Goal: Task Accomplishment & Management: Manage account settings

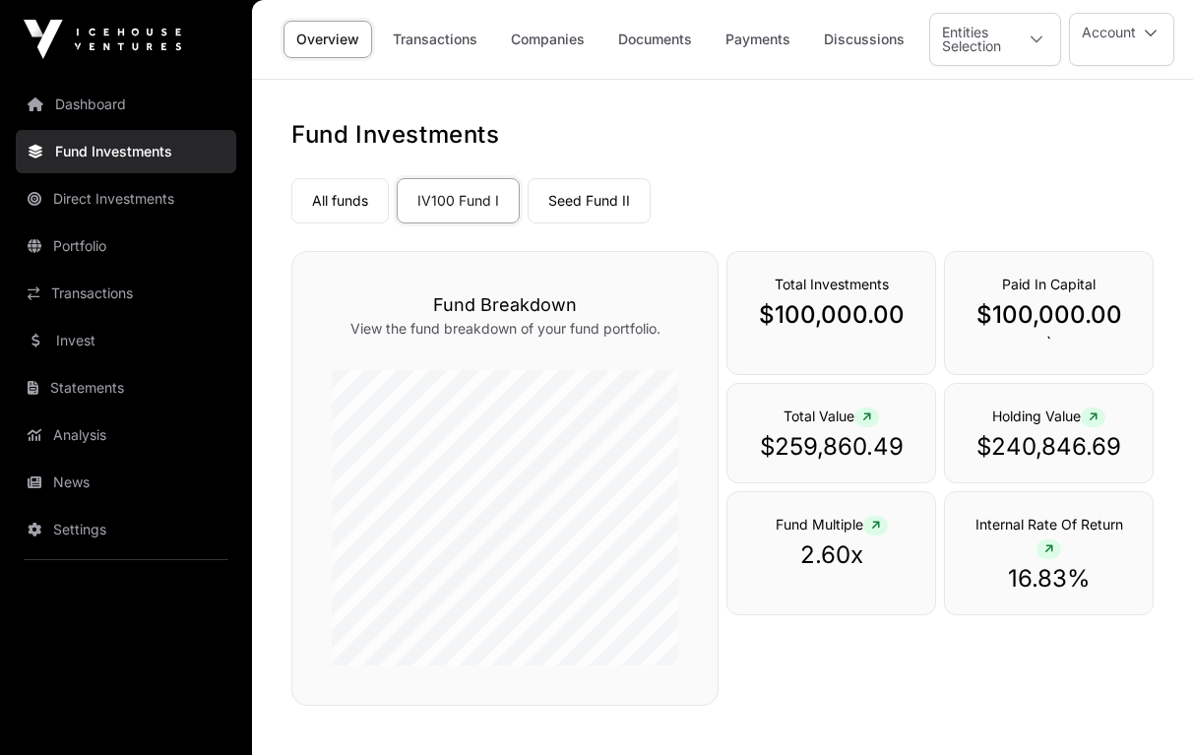
click at [157, 155] on link "Fund Investments" at bounding box center [126, 151] width 220 height 43
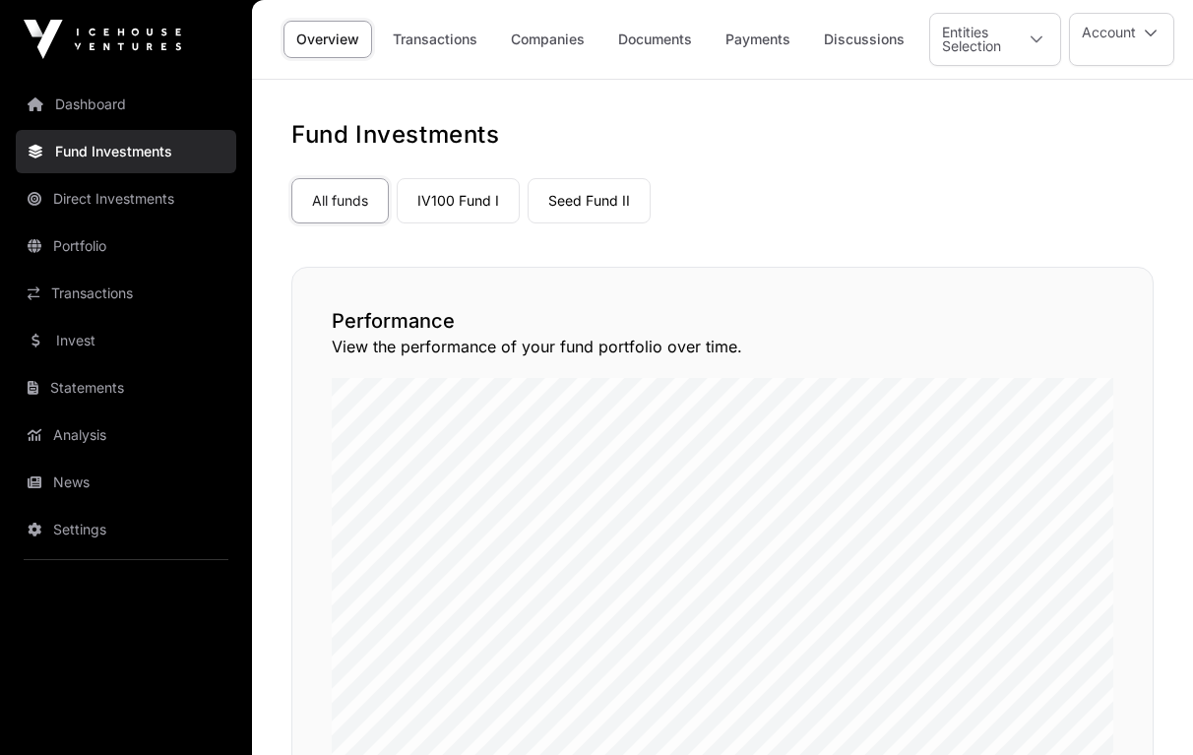
click at [470, 42] on link "Transactions" at bounding box center [435, 39] width 110 height 37
click at [752, 39] on link "Payments" at bounding box center [758, 39] width 91 height 37
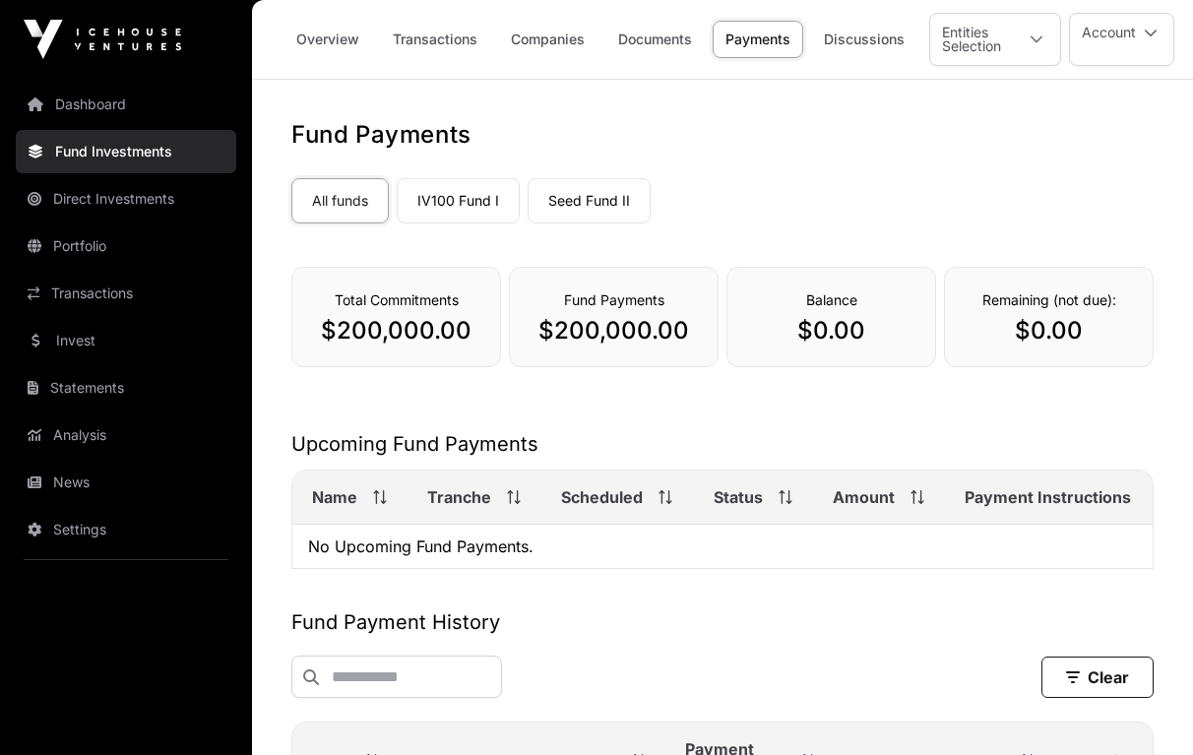
click at [752, 39] on link "Payments" at bounding box center [758, 39] width 91 height 37
click at [96, 288] on link "Transactions" at bounding box center [126, 293] width 220 height 43
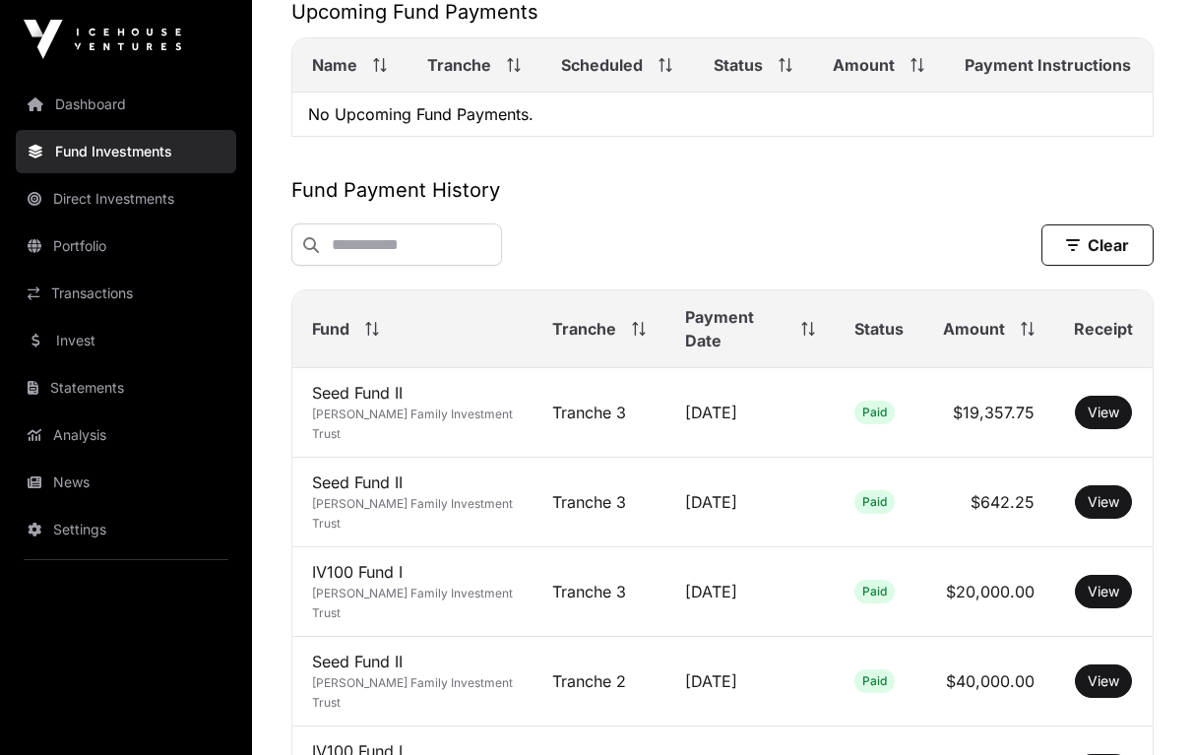
scroll to position [433, 0]
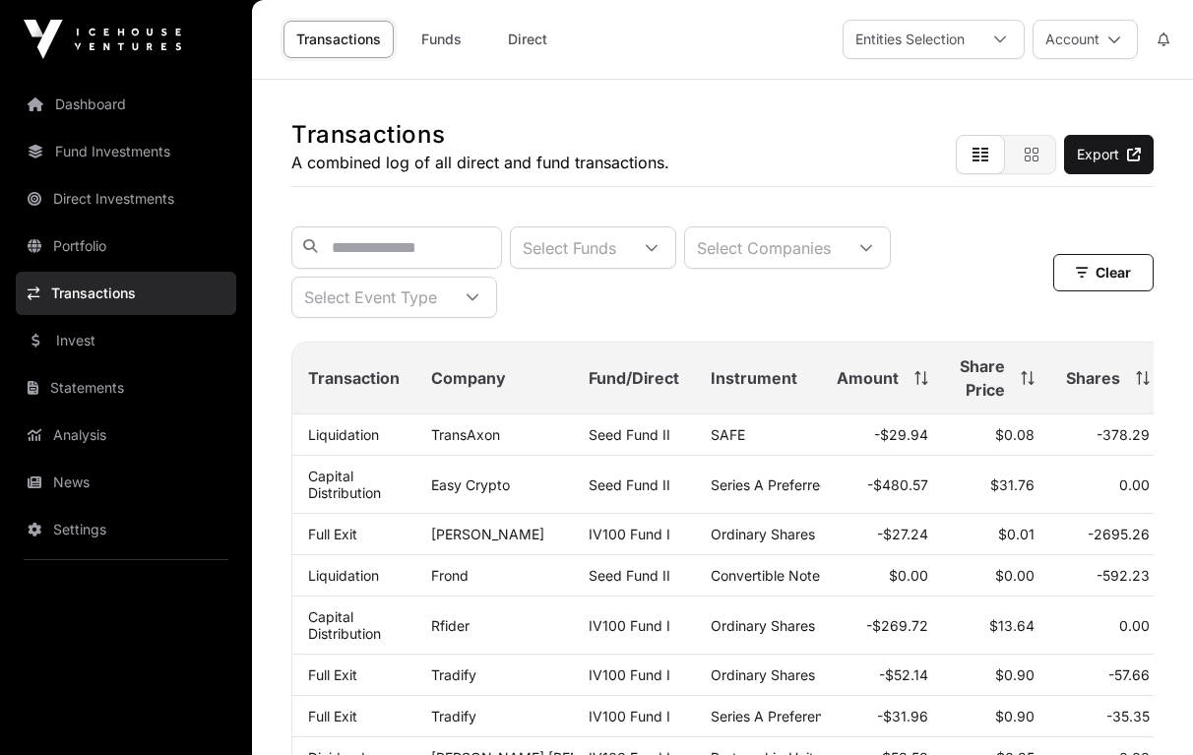
click at [105, 106] on link "Dashboard" at bounding box center [126, 104] width 220 height 43
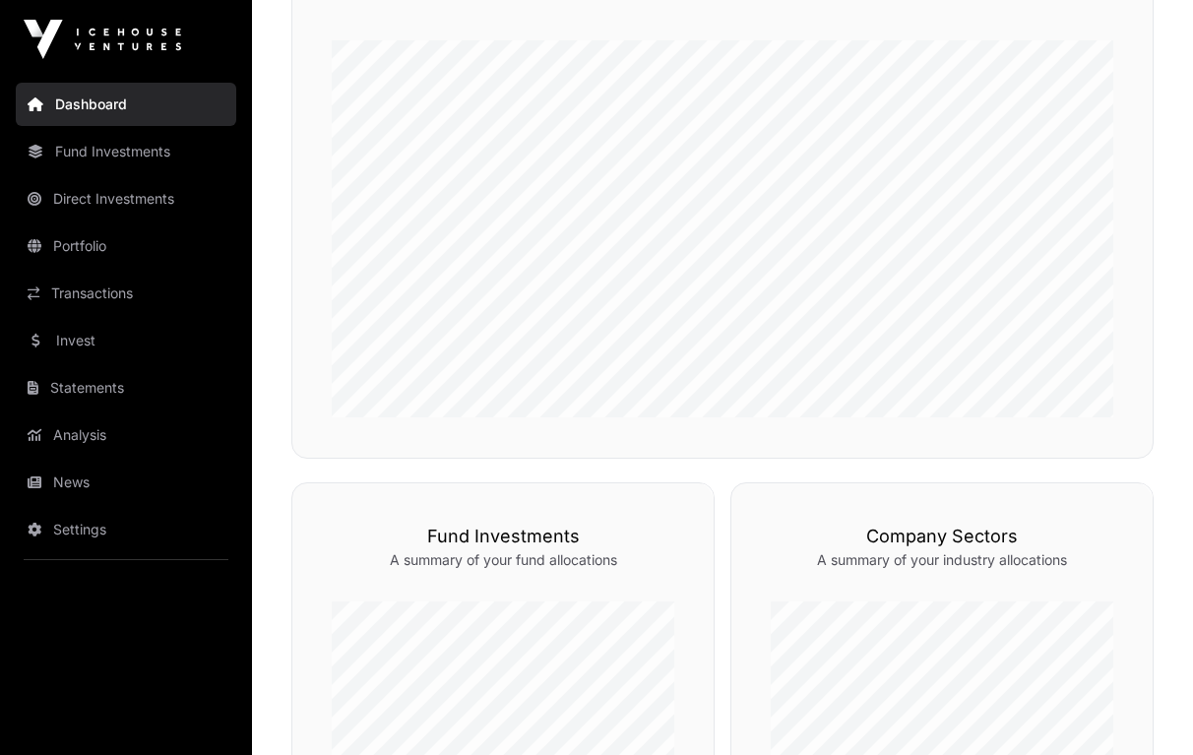
scroll to position [369, 0]
click at [76, 515] on link "Settings" at bounding box center [126, 529] width 220 height 43
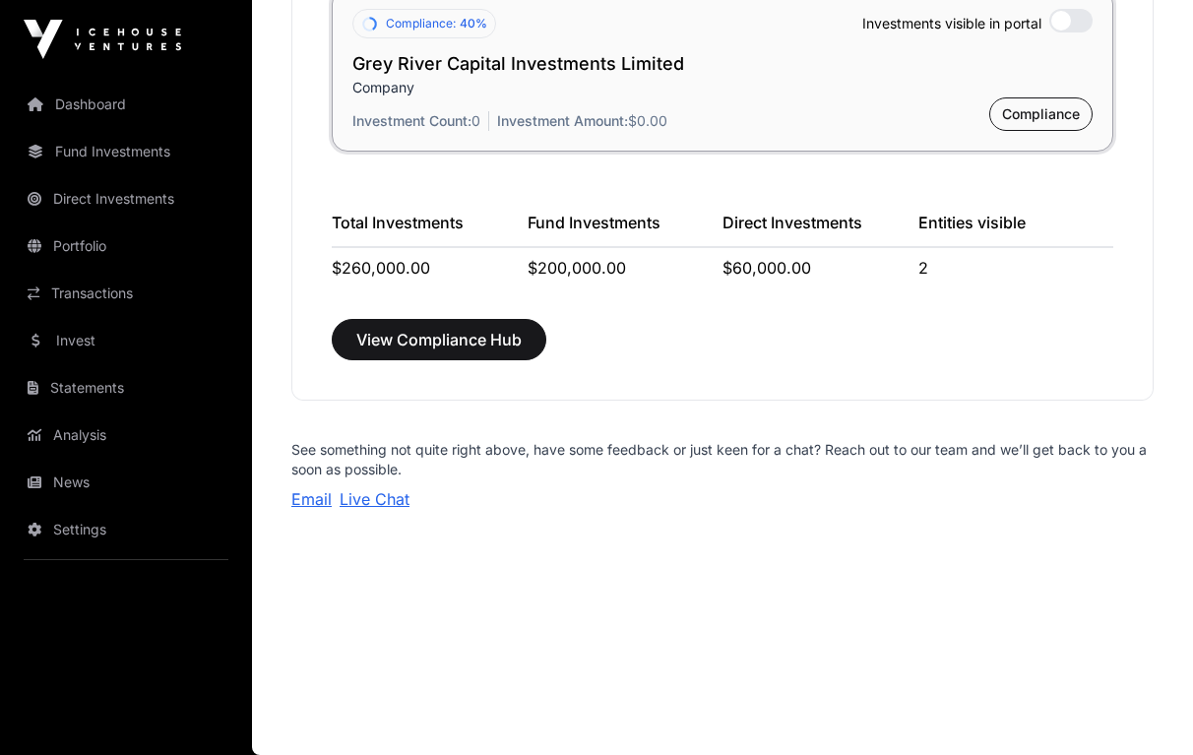
scroll to position [1722, 0]
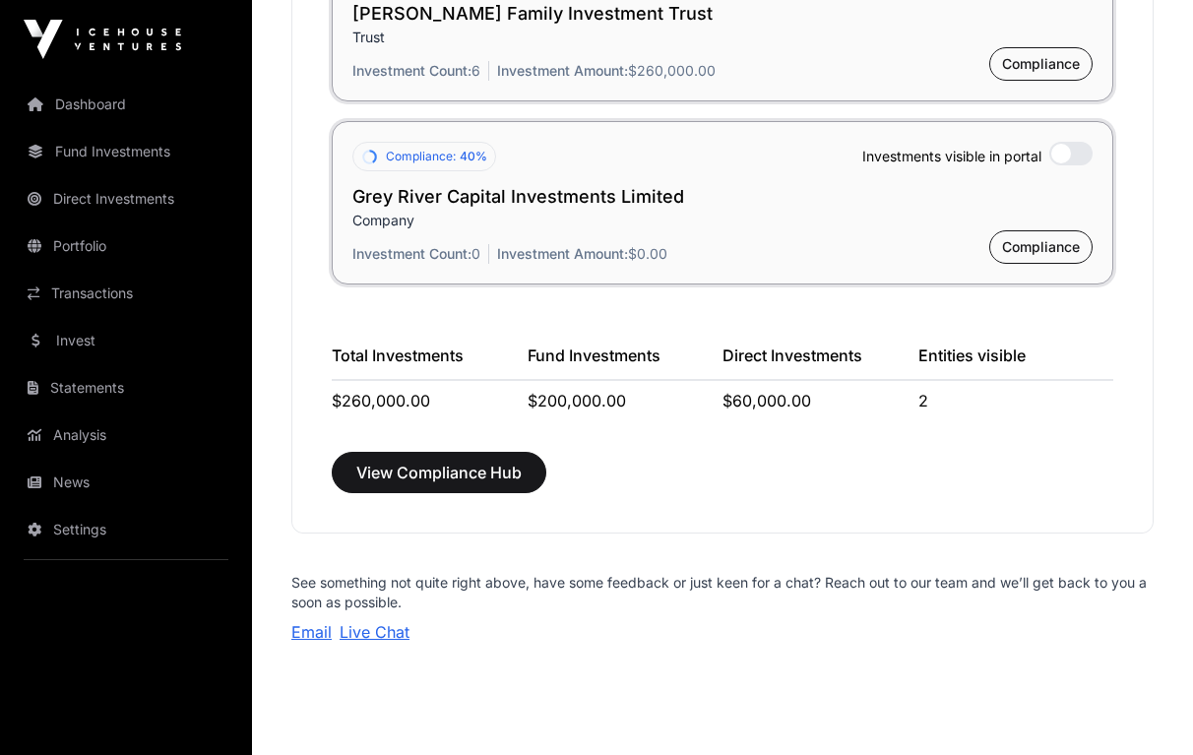
click at [569, 508] on div "Compliance: 50% Investments visible in portal Douglas Family Investment Trust T…" at bounding box center [722, 215] width 860 height 635
click at [502, 477] on span "View Compliance Hub" at bounding box center [438, 473] width 165 height 24
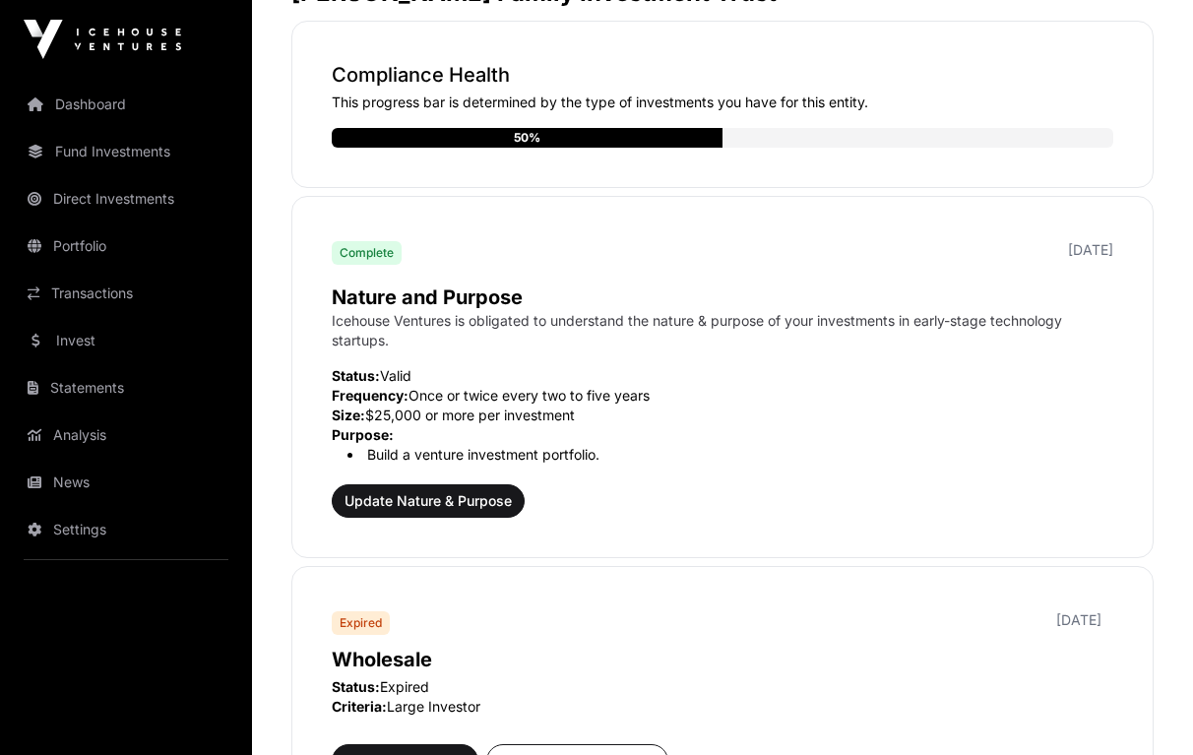
scroll to position [412, 0]
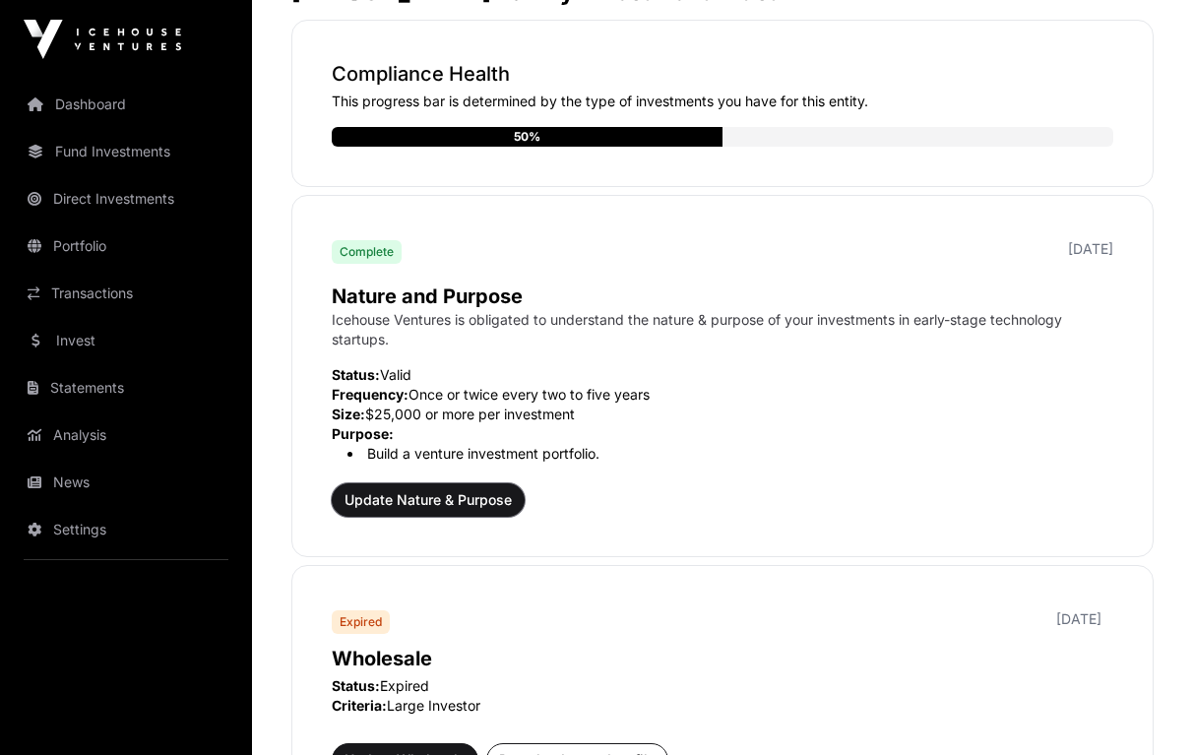
click at [475, 506] on span "Update Nature & Purpose" at bounding box center [428, 500] width 167 height 20
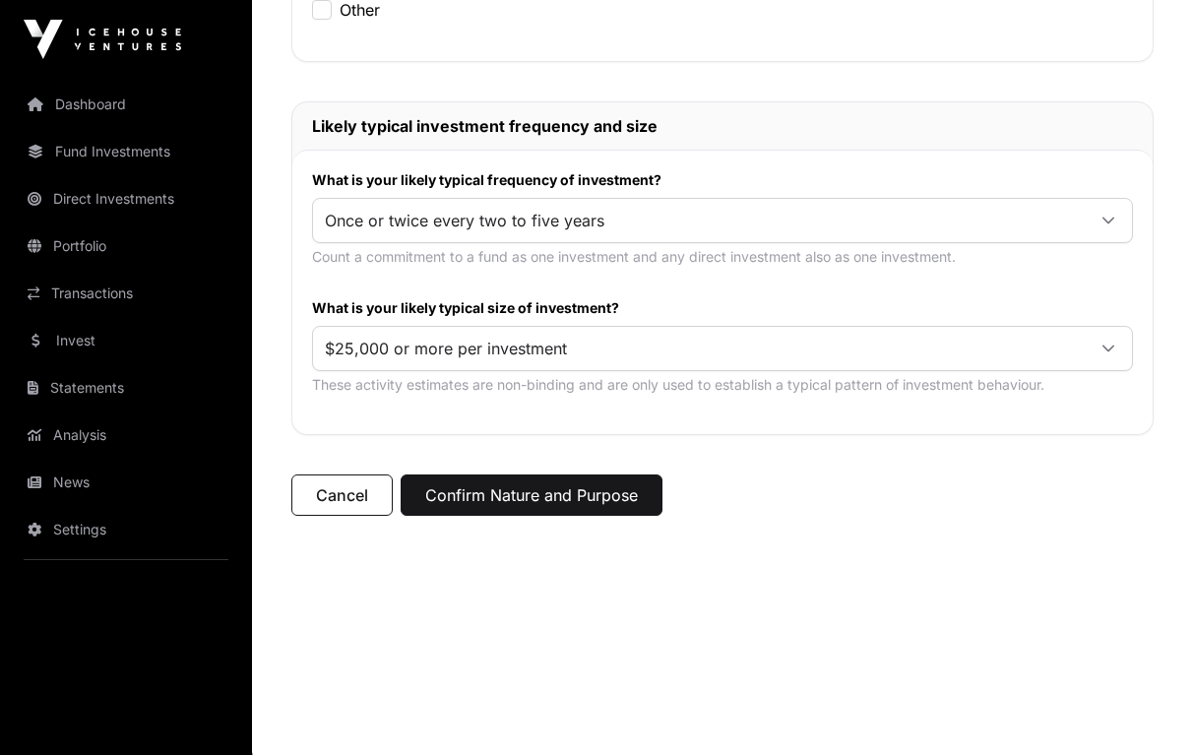
scroll to position [801, 0]
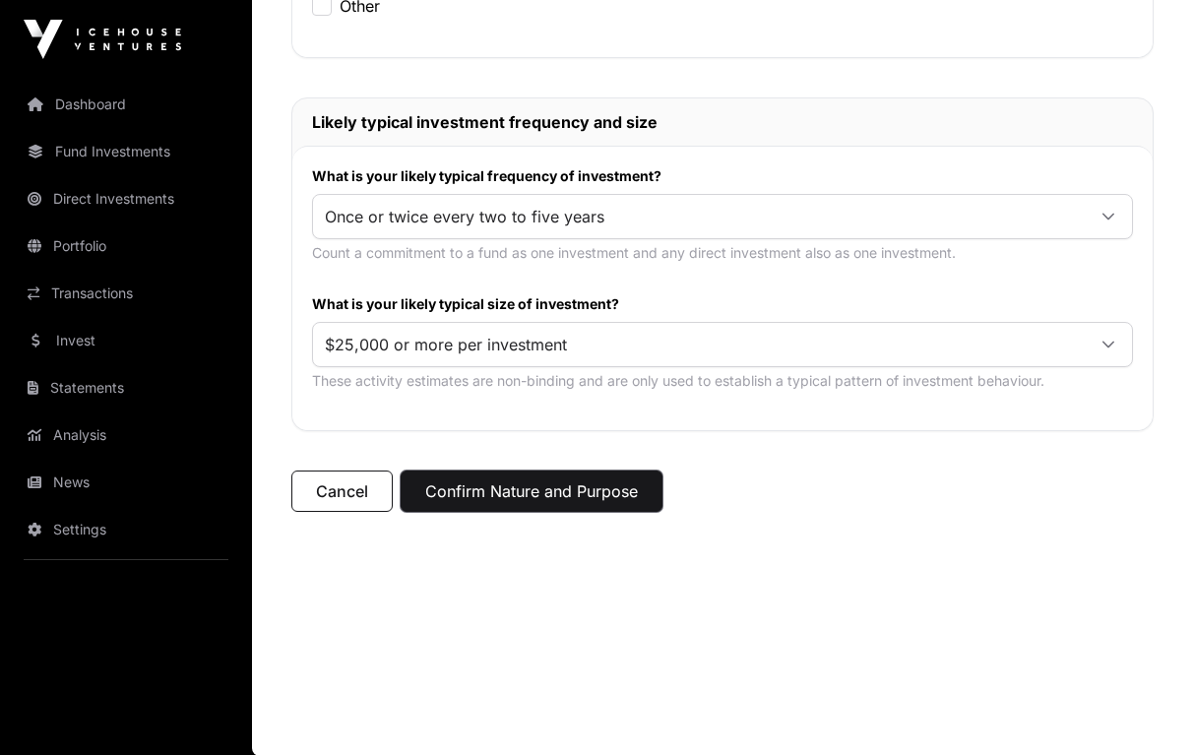
click at [596, 487] on button "Confirm Nature and Purpose" at bounding box center [532, 491] width 262 height 41
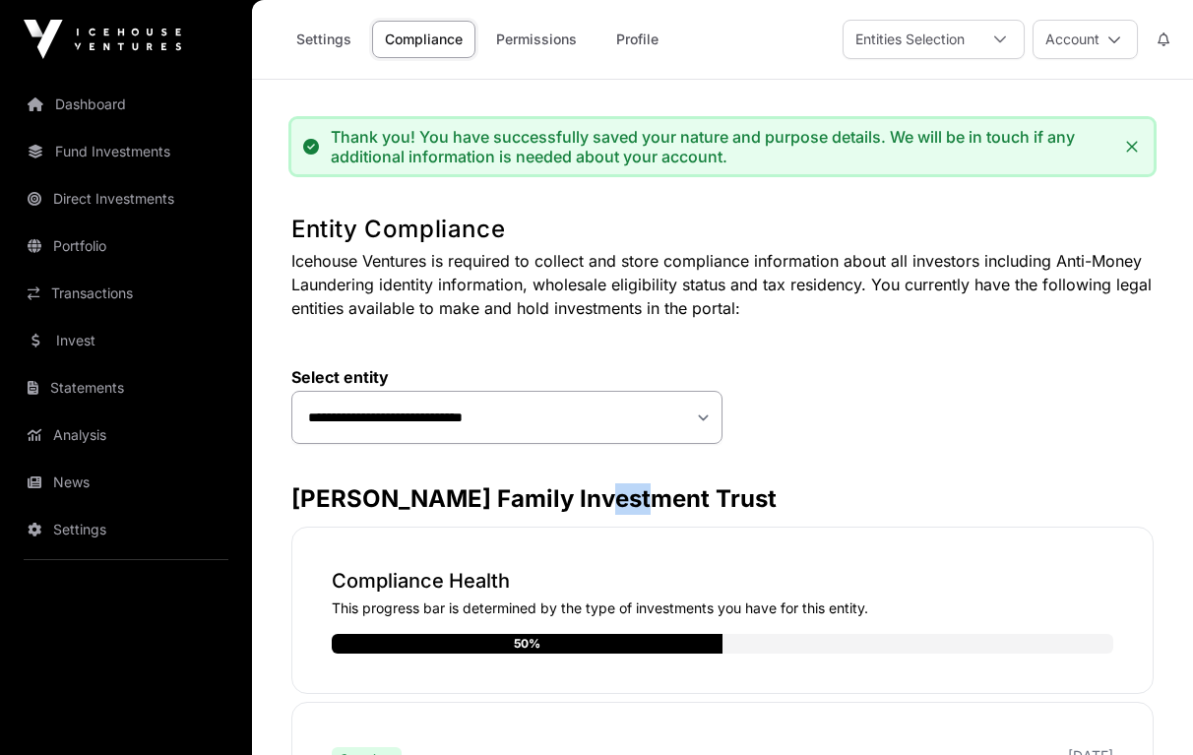
drag, startPoint x: 596, startPoint y: 487, endPoint x: 622, endPoint y: 452, distance: 44.3
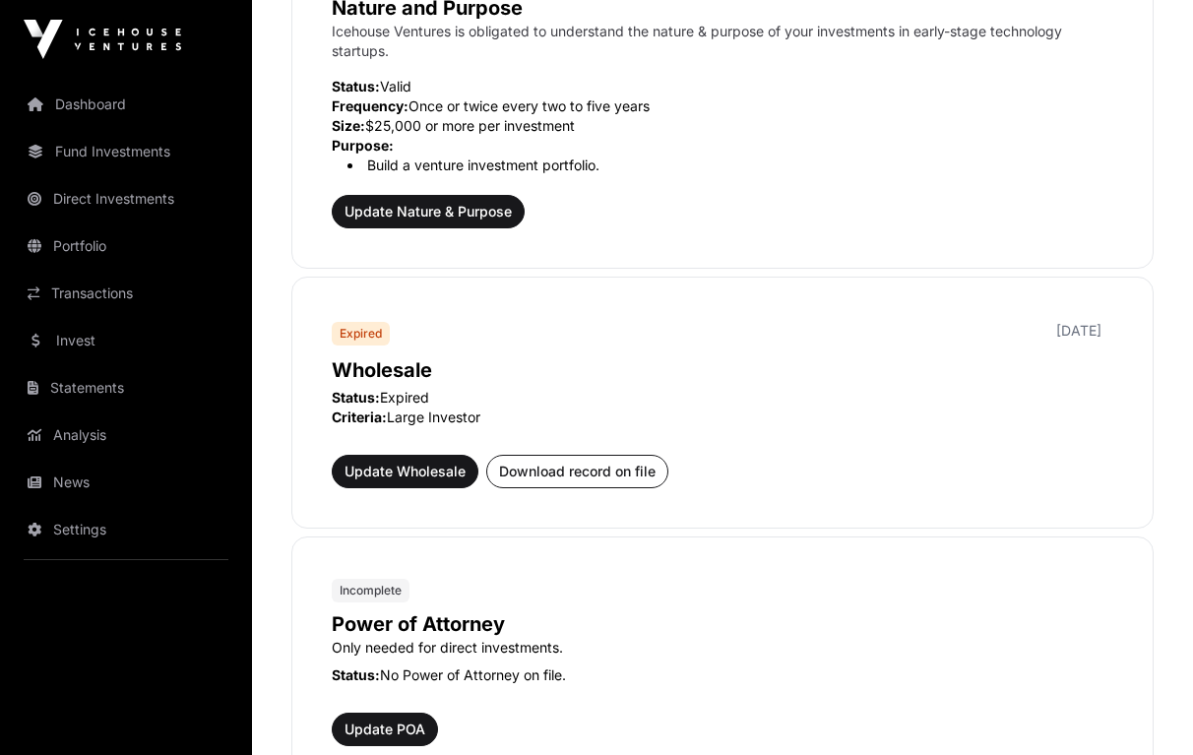
scroll to position [796, 0]
click at [425, 471] on span "Update Wholesale" at bounding box center [405, 471] width 121 height 20
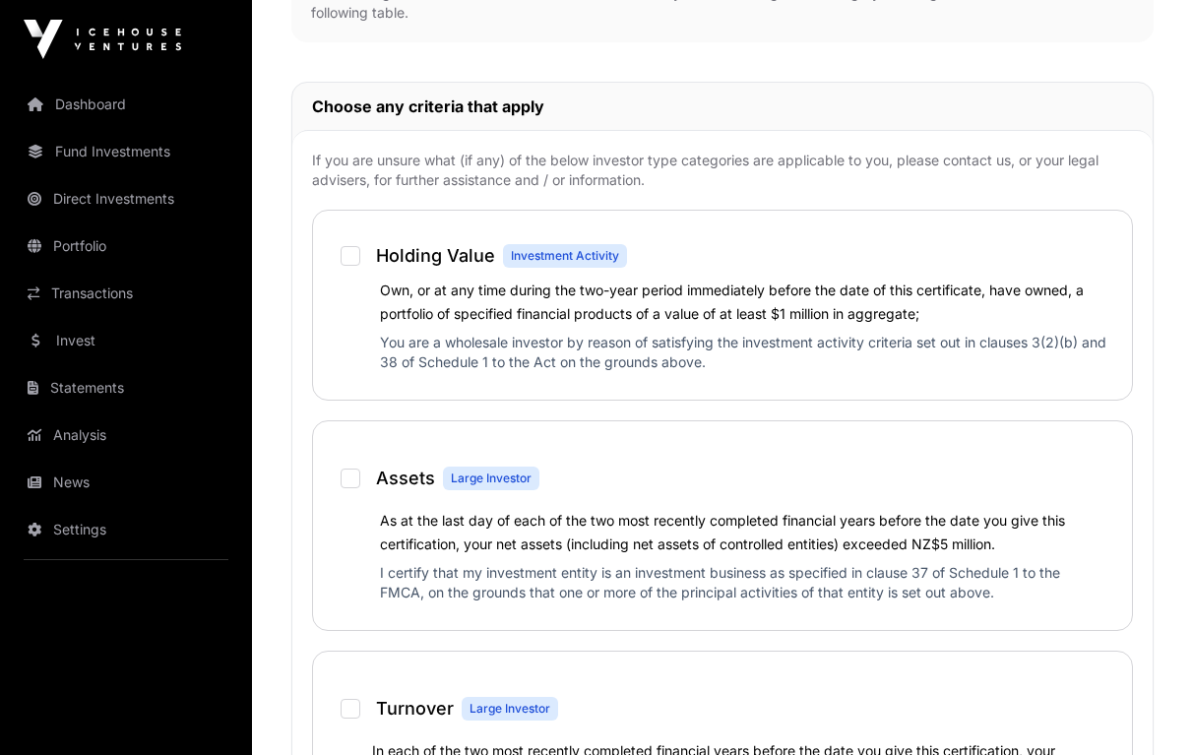
scroll to position [1207, 0]
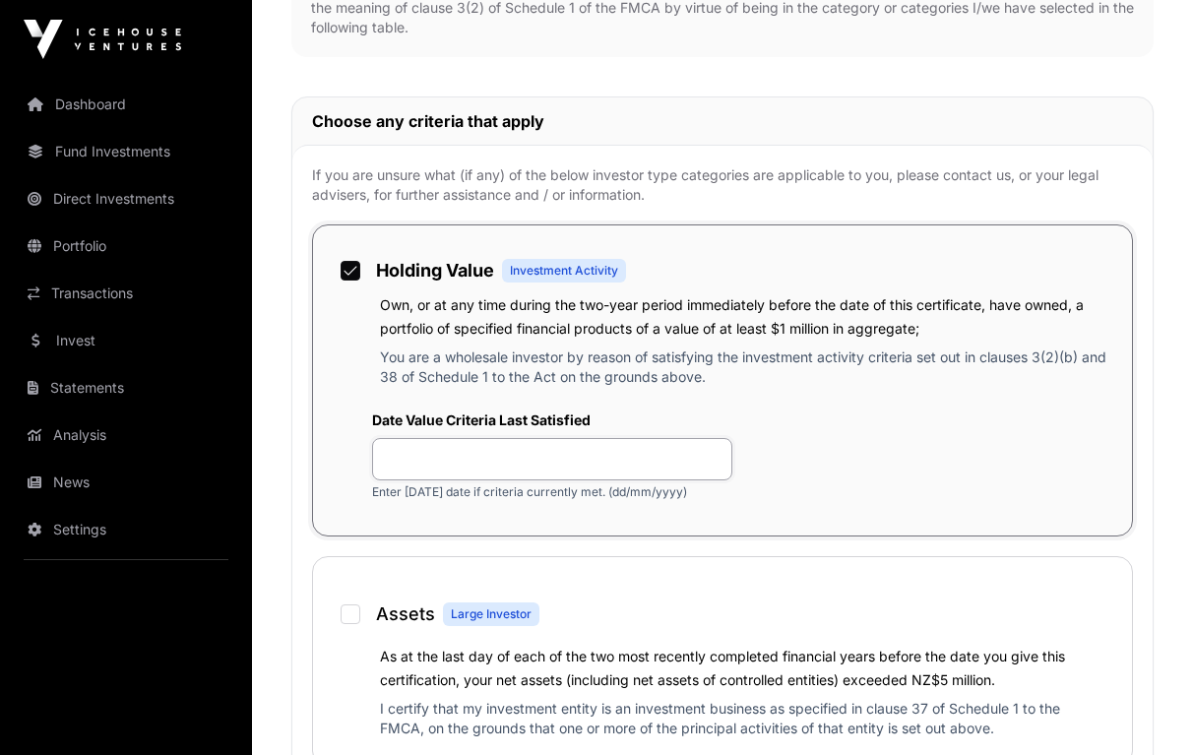
click at [469, 463] on input "text" at bounding box center [552, 459] width 360 height 42
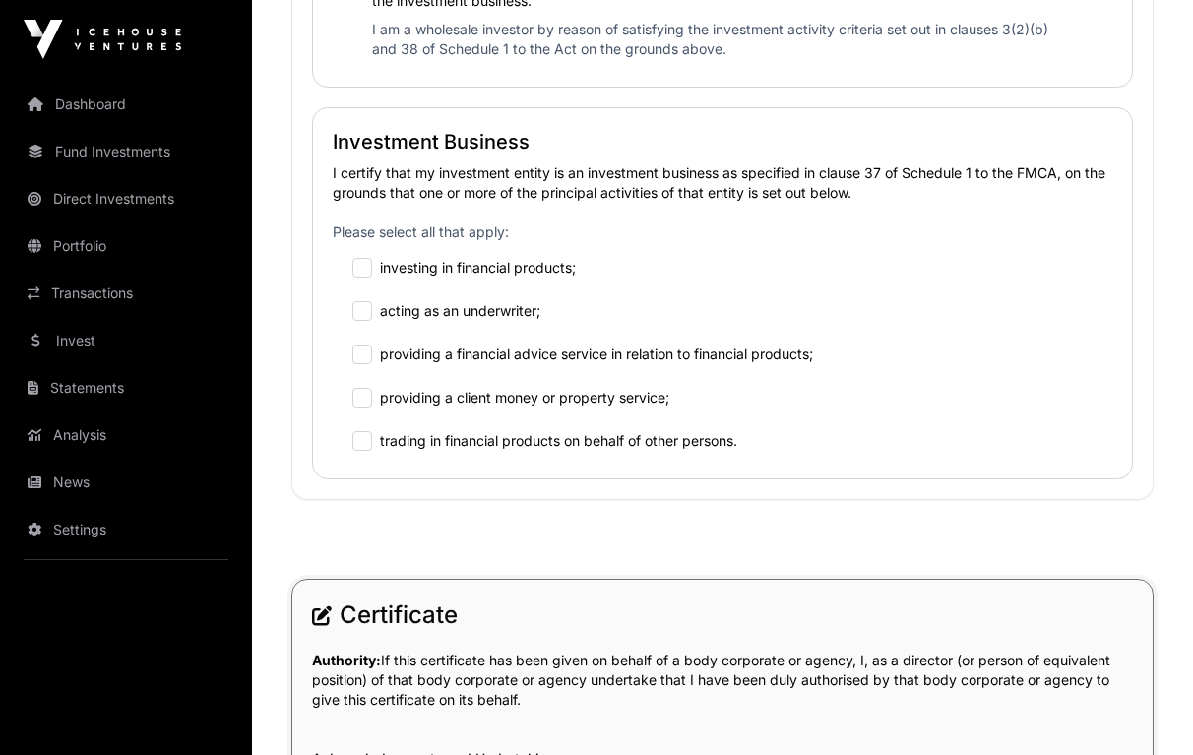
scroll to position [2393, 0]
type input "**********"
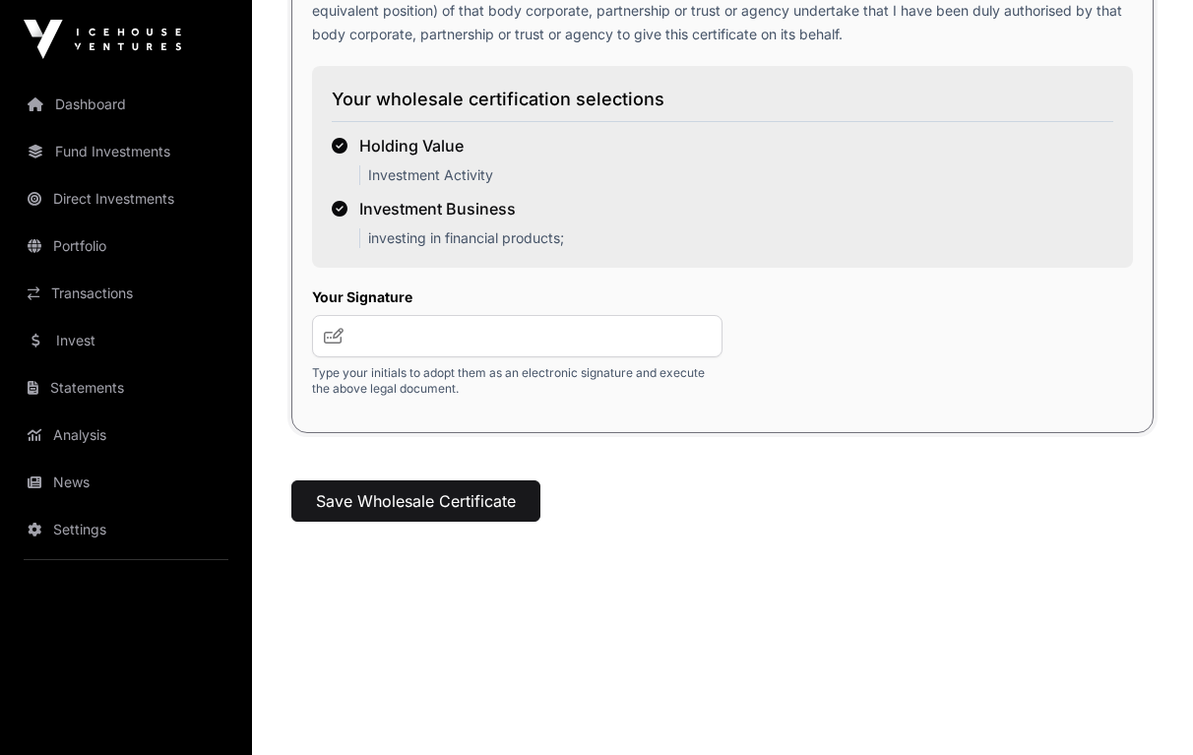
scroll to position [3601, 0]
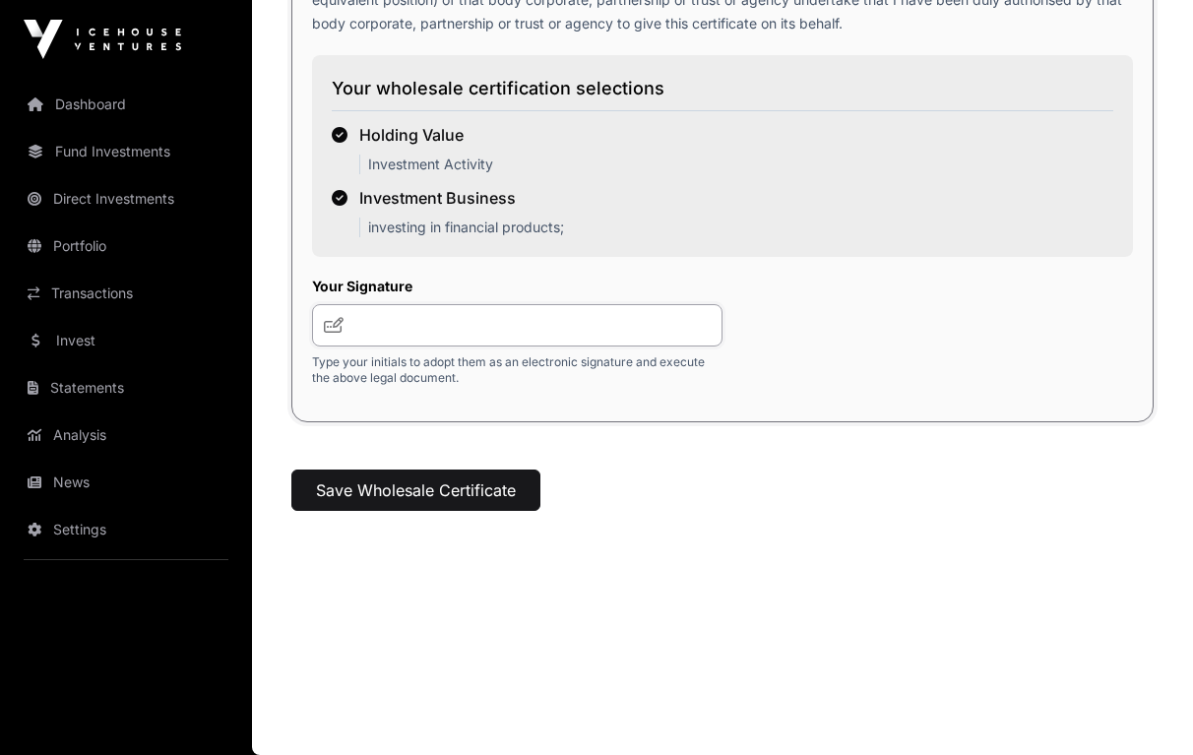
click at [438, 320] on input "text" at bounding box center [517, 325] width 410 height 42
click at [330, 323] on icon at bounding box center [334, 325] width 20 height 16
click at [395, 328] on input "text" at bounding box center [517, 325] width 410 height 42
type input "**"
click at [404, 490] on button "Save Wholesale Certificate" at bounding box center [415, 490] width 249 height 41
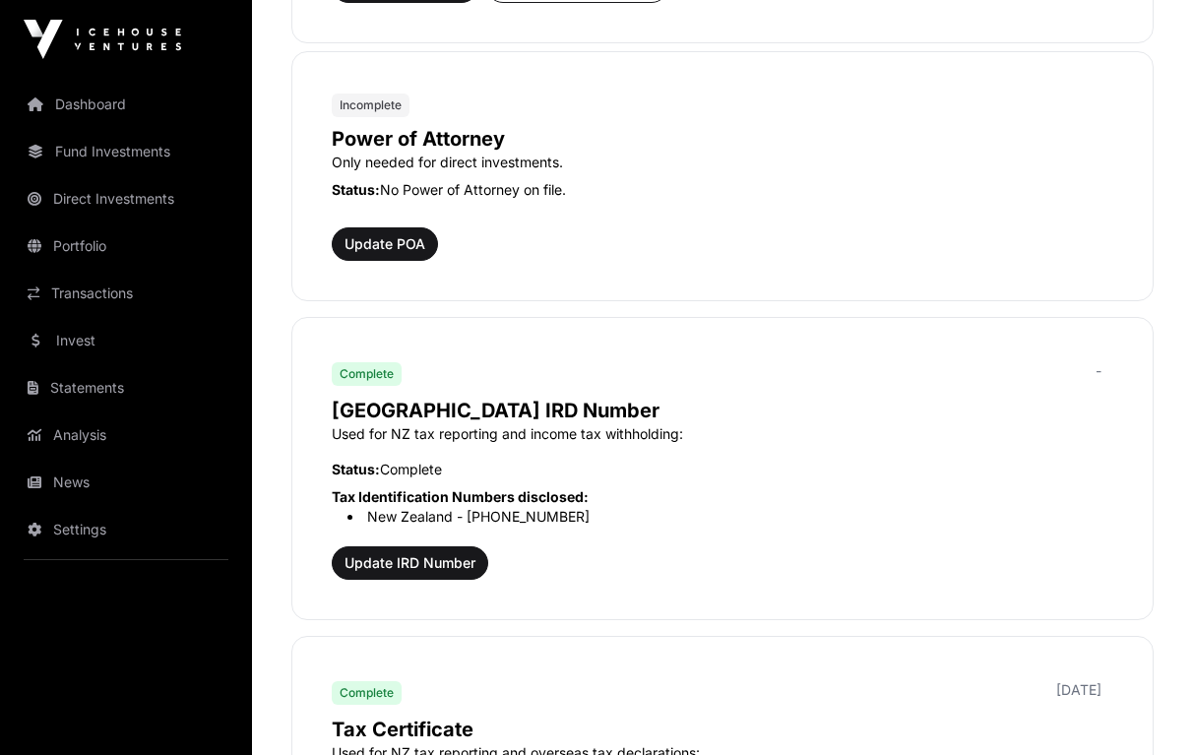
scroll to position [1392, 0]
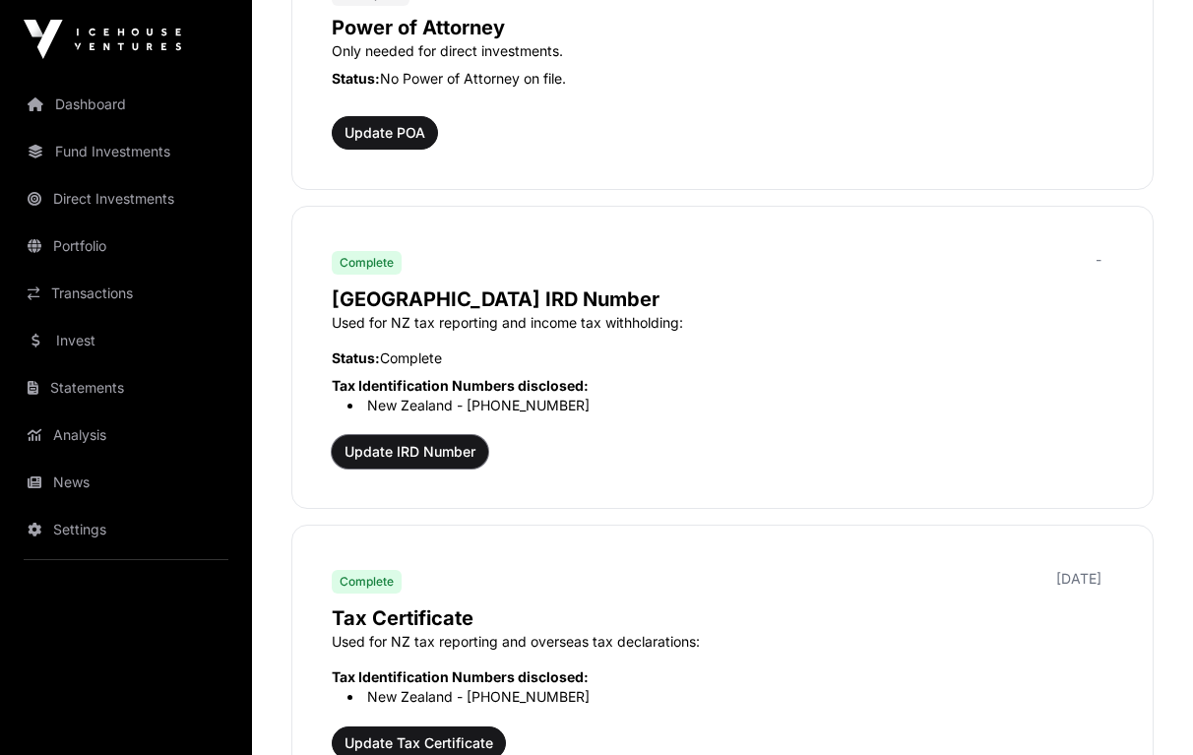
drag, startPoint x: 431, startPoint y: 450, endPoint x: 386, endPoint y: 452, distance: 45.3
click at [386, 452] on span "Update IRD Number" at bounding box center [410, 452] width 131 height 20
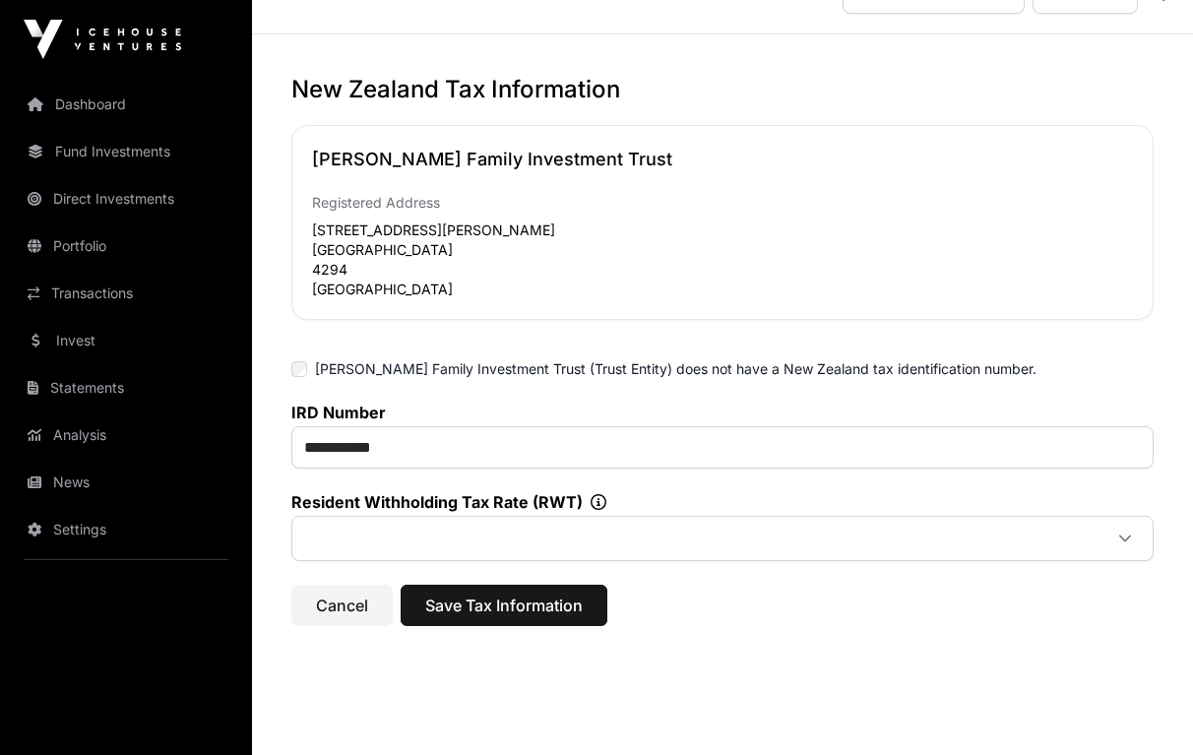
scroll to position [51, 0]
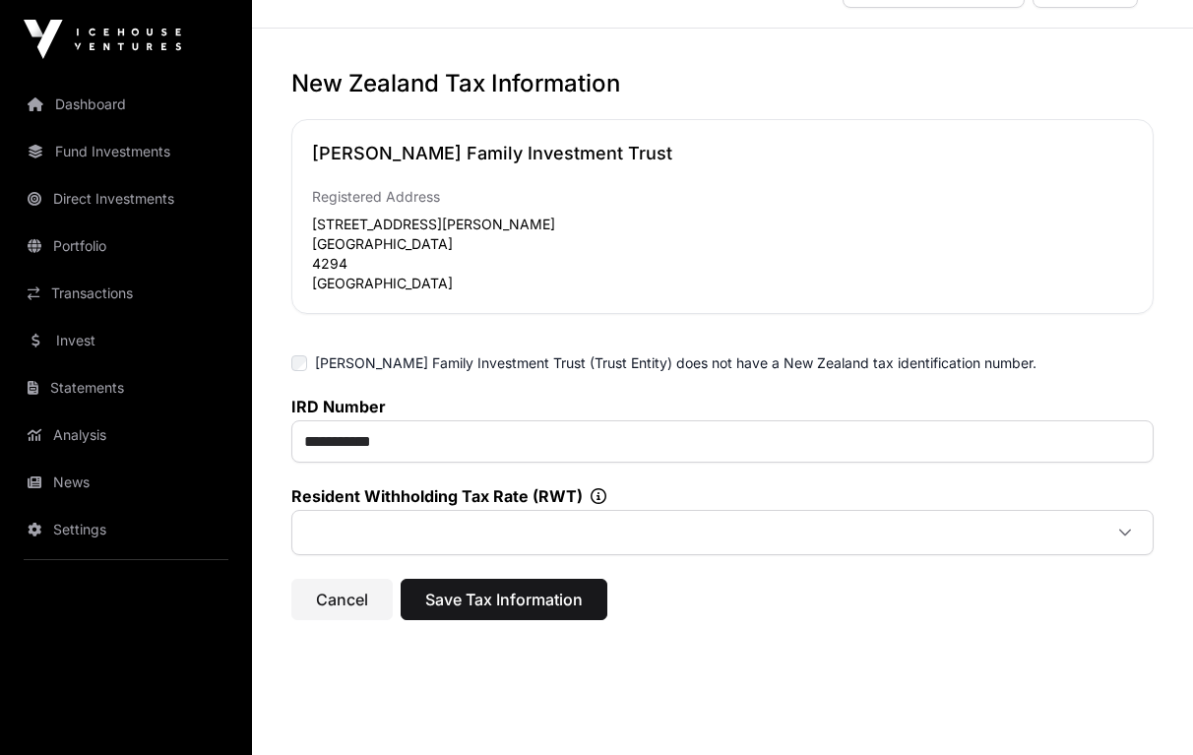
click at [1123, 530] on icon at bounding box center [1125, 533] width 14 height 14
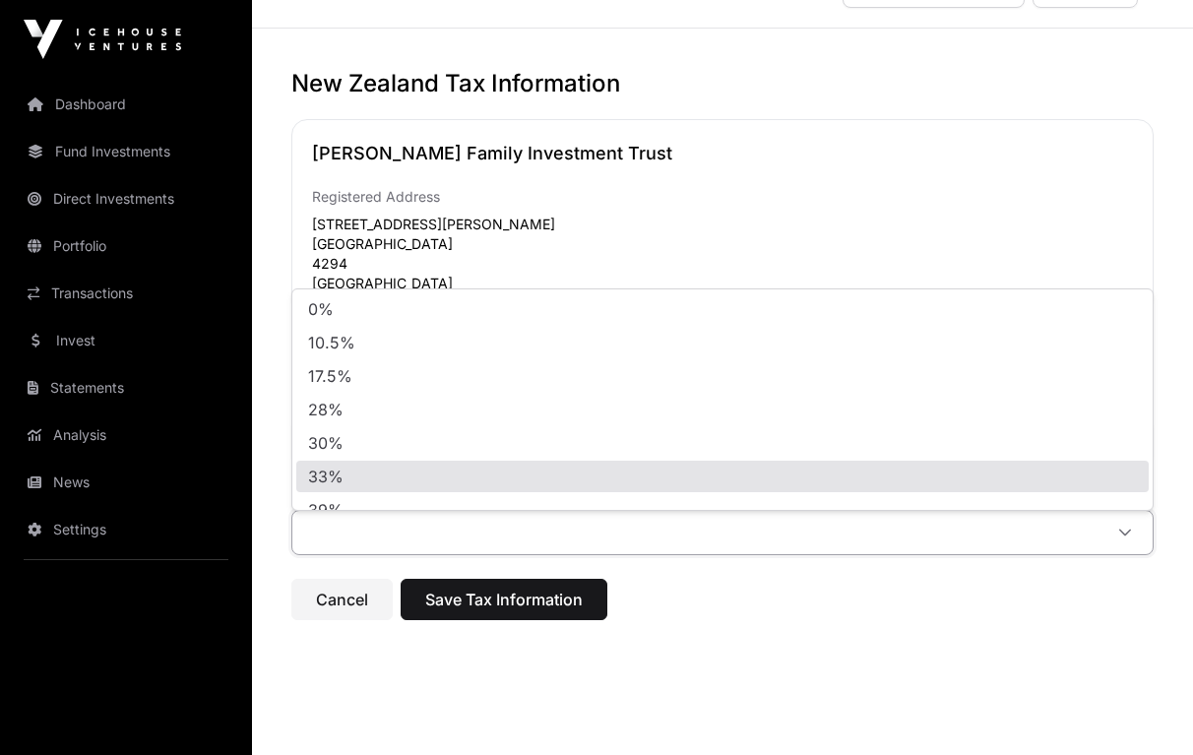
scroll to position [20, 0]
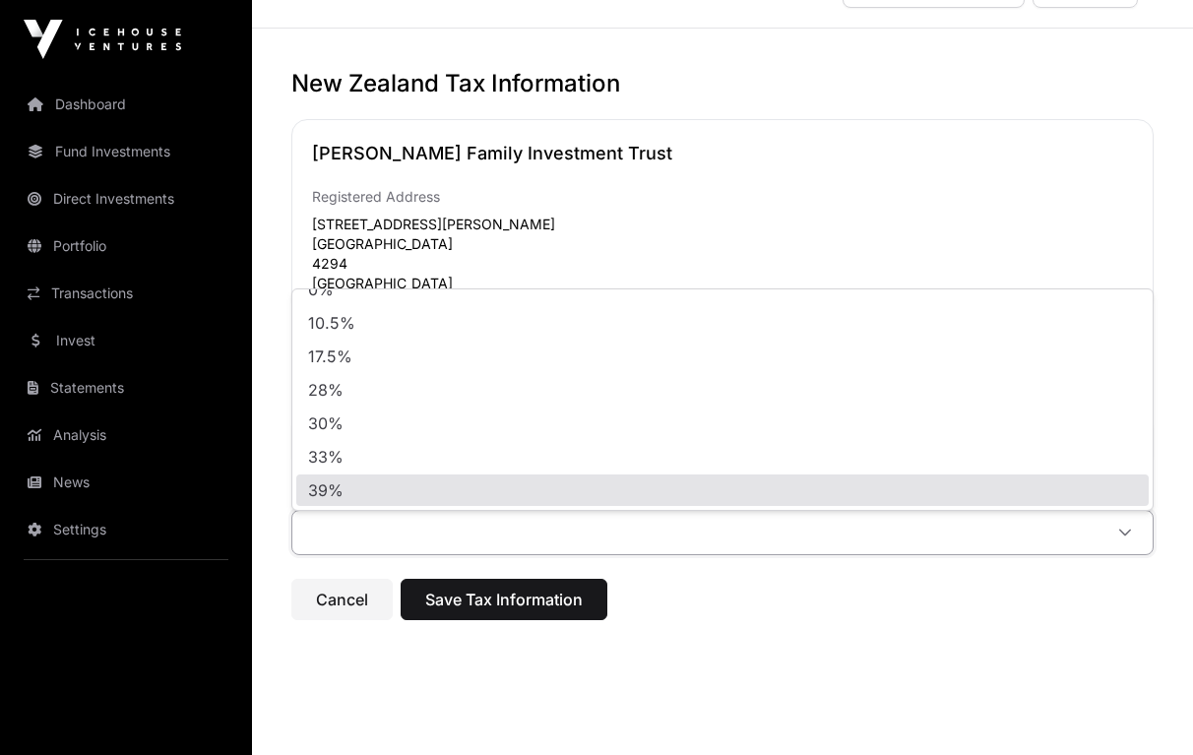
click at [378, 485] on li "39%" at bounding box center [722, 489] width 852 height 31
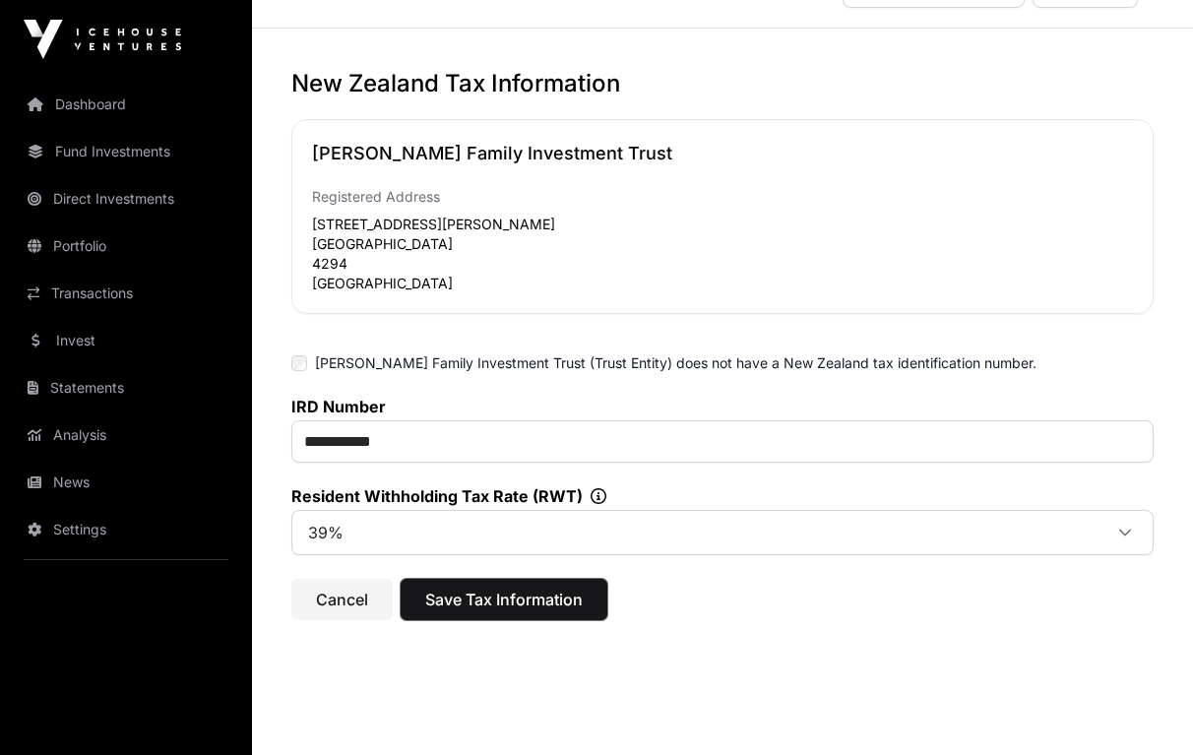
click at [527, 607] on span "Save Tax Information" at bounding box center [503, 600] width 157 height 24
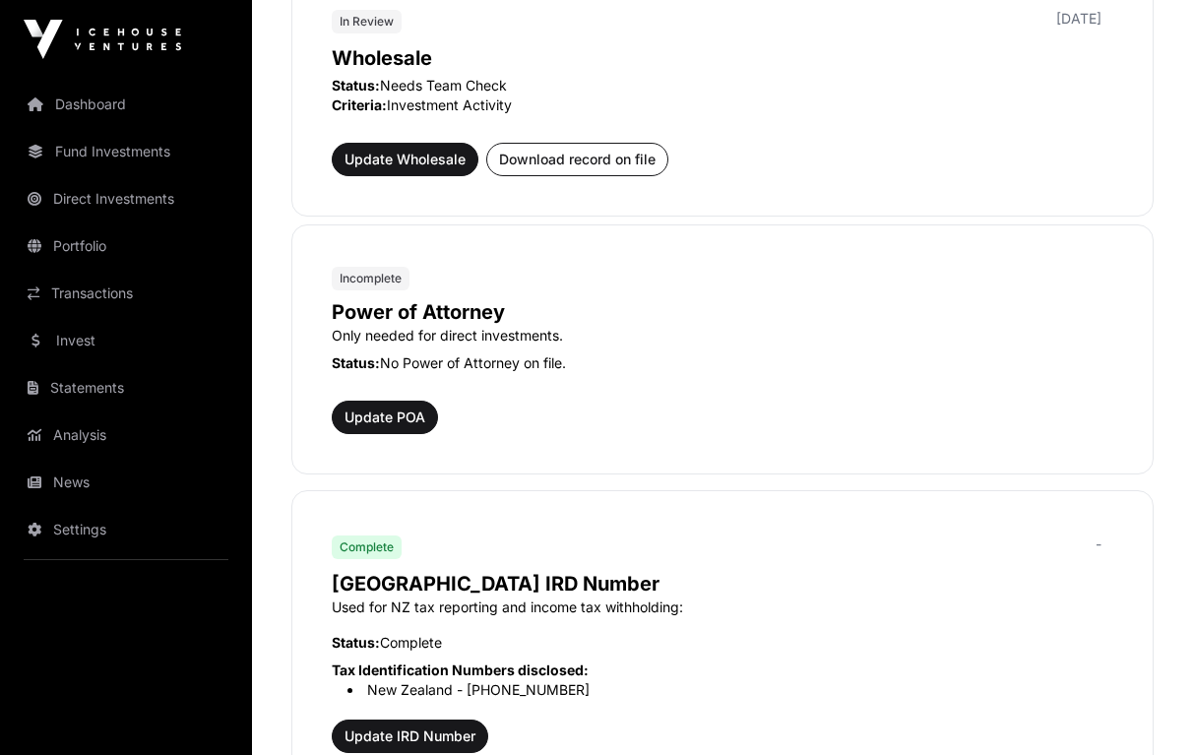
scroll to position [1108, 0]
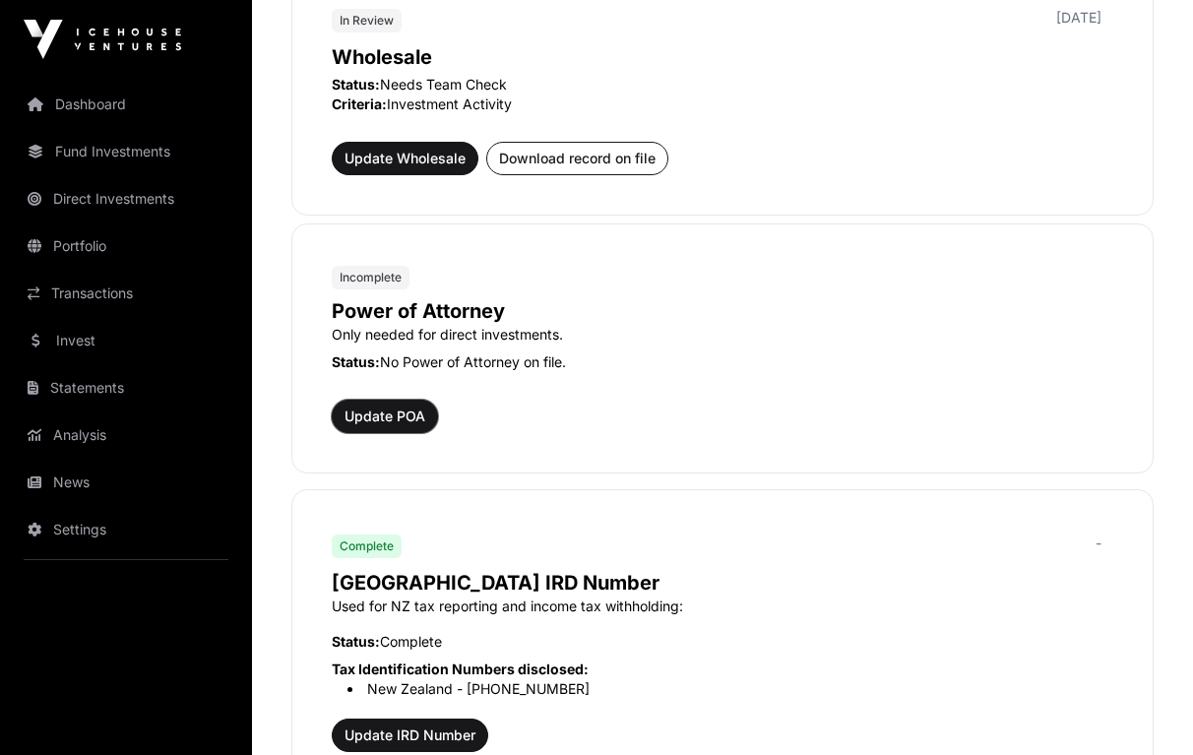
click at [396, 415] on span "Update POA" at bounding box center [385, 417] width 81 height 20
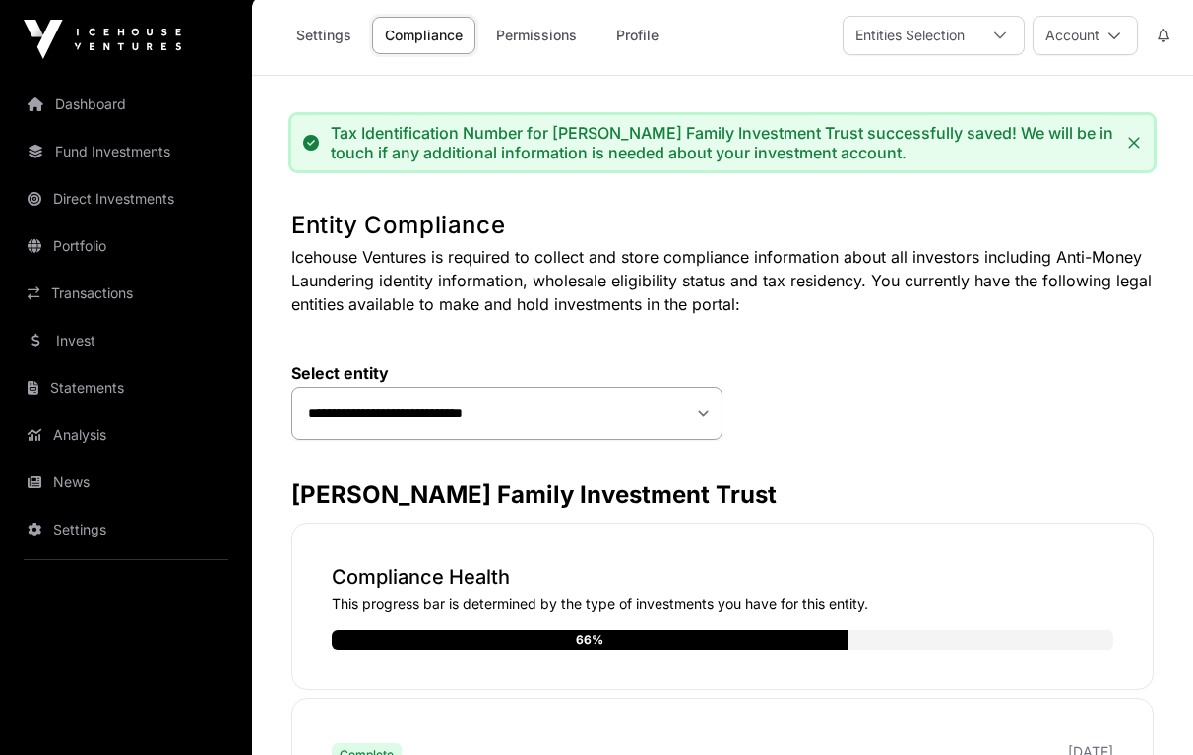
scroll to position [2, 0]
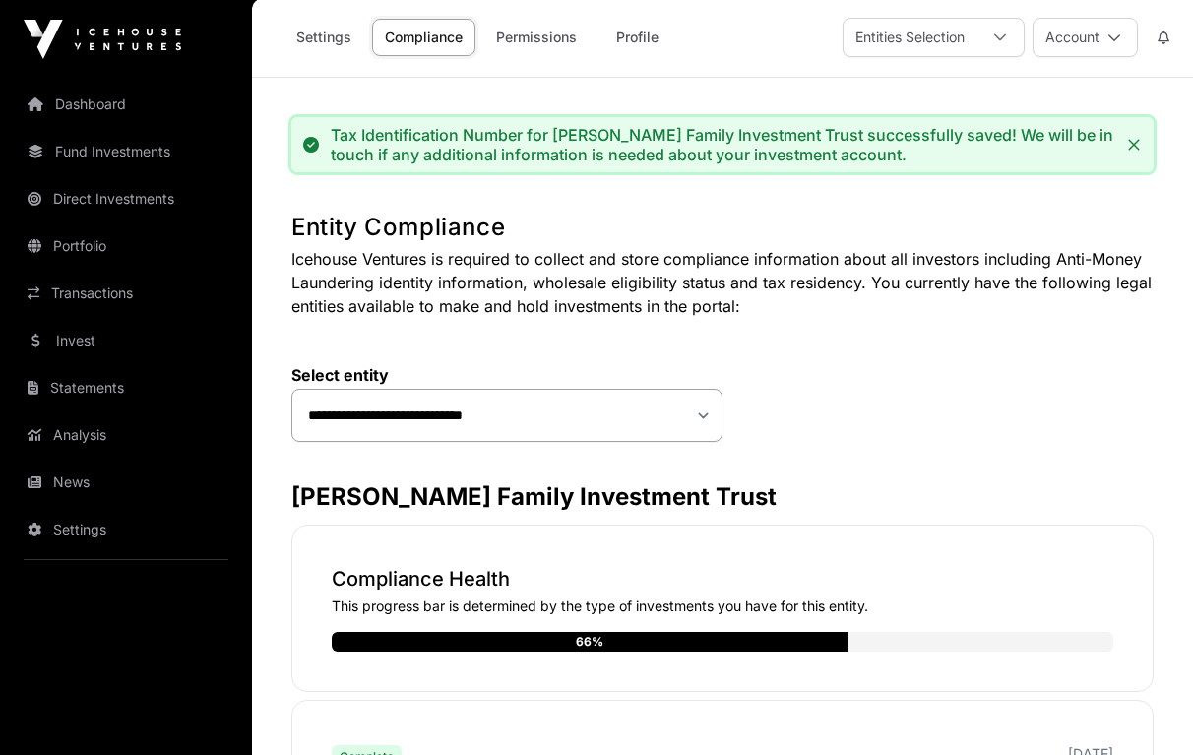
click at [117, 384] on link "Statements" at bounding box center [126, 387] width 220 height 43
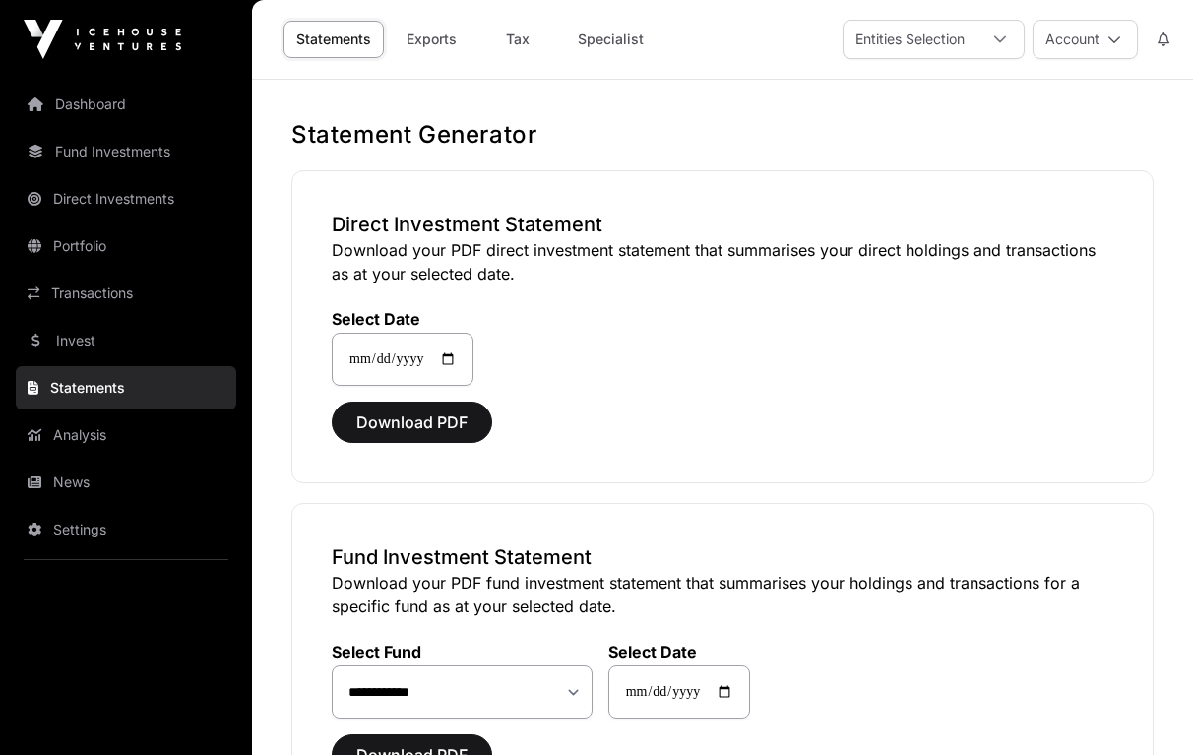
click at [94, 430] on link "Analysis" at bounding box center [126, 434] width 220 height 43
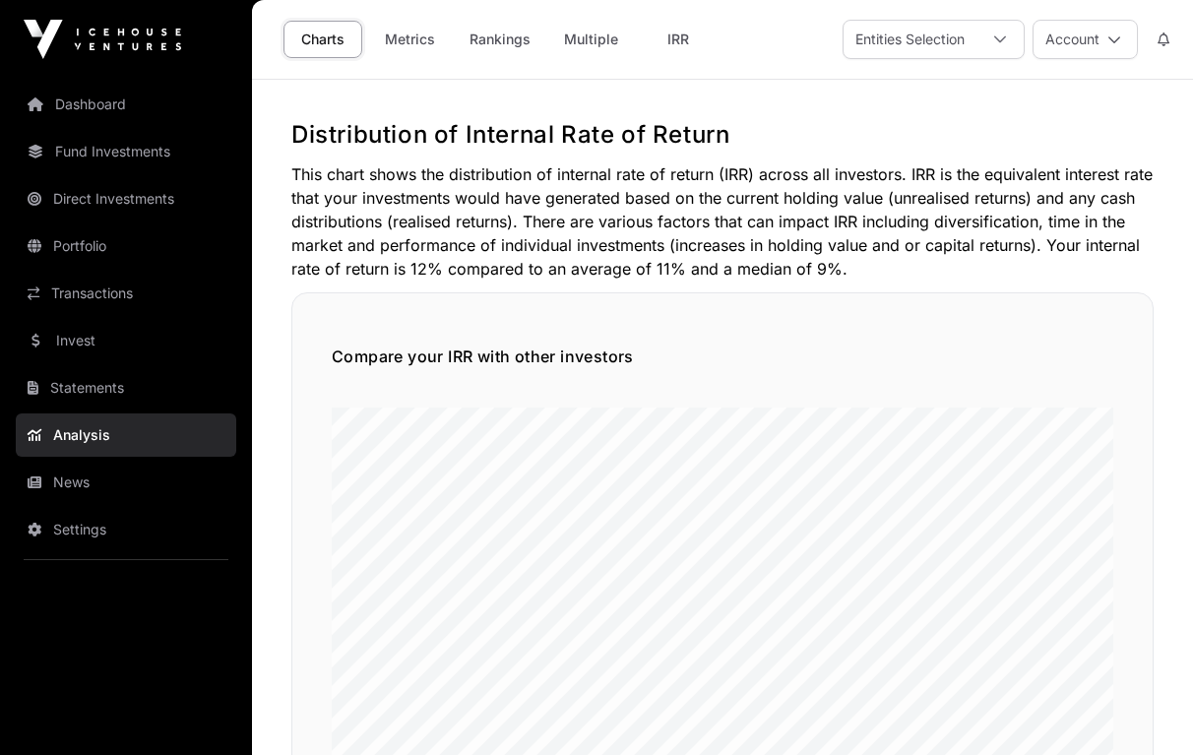
click at [983, 44] on div at bounding box center [999, 39] width 47 height 37
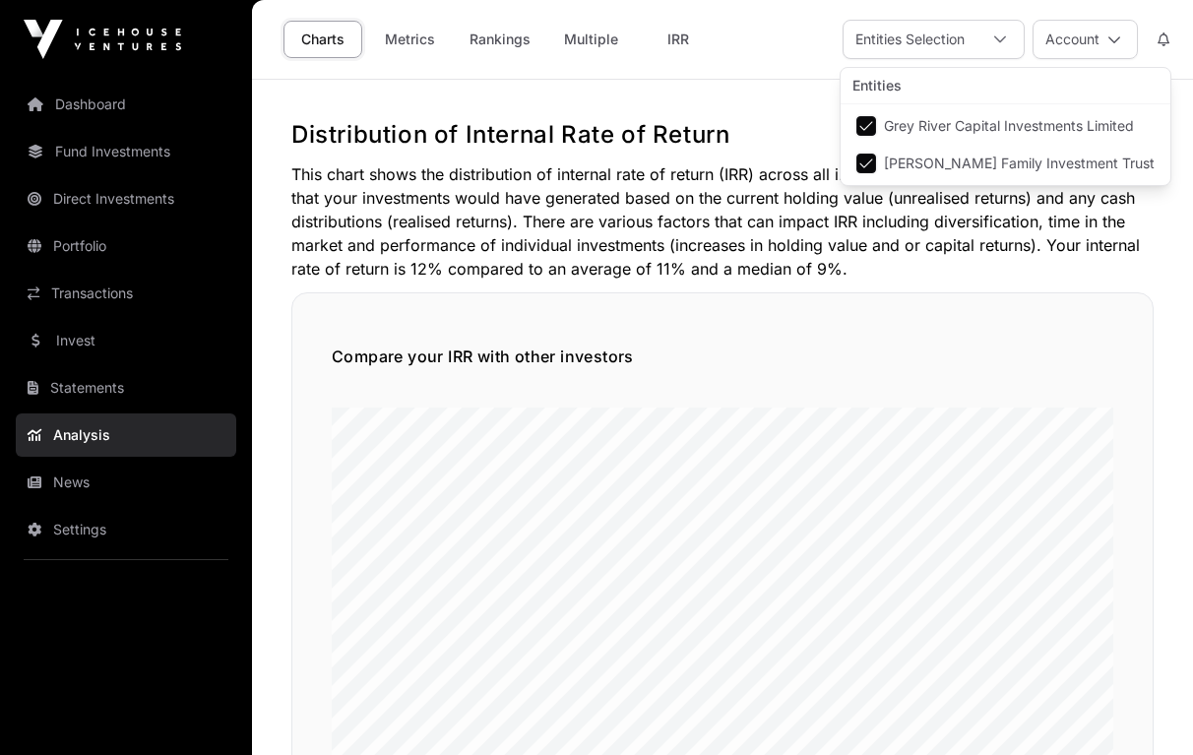
click at [1108, 32] on icon at bounding box center [1114, 39] width 14 height 14
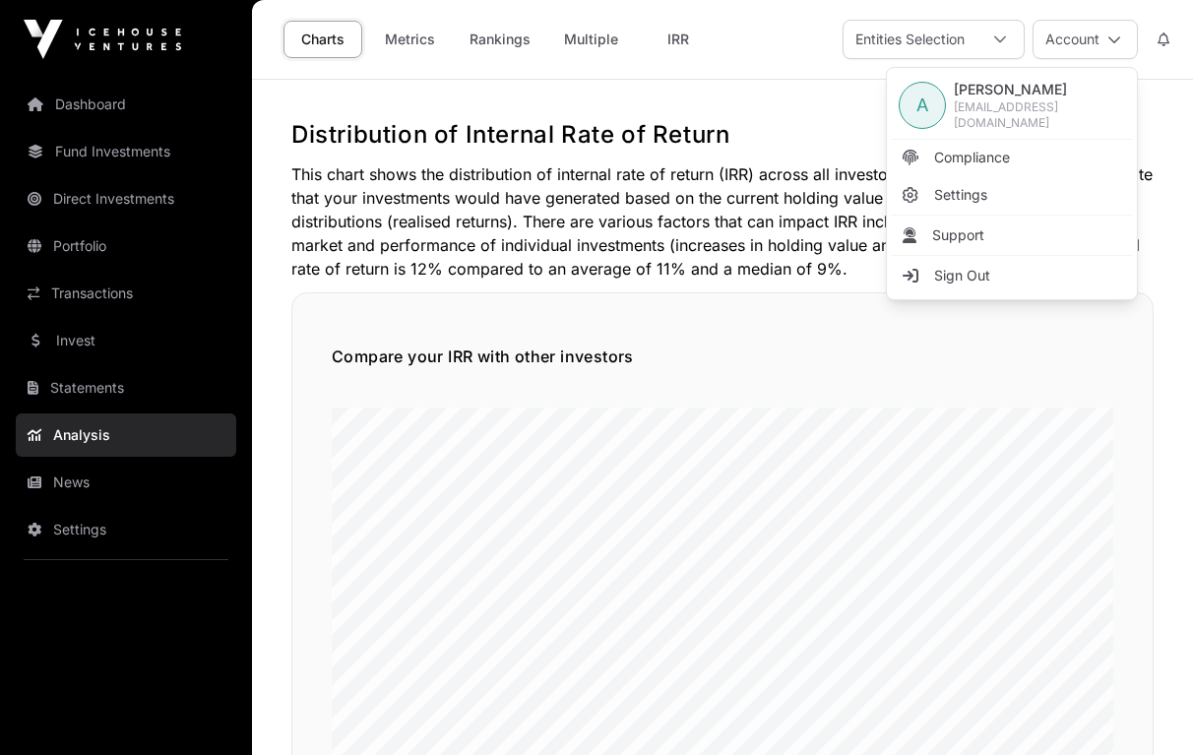
click at [742, 48] on div "Charts Metrics Rankings Multiple IRR Entities Selection Account" at bounding box center [722, 39] width 917 height 79
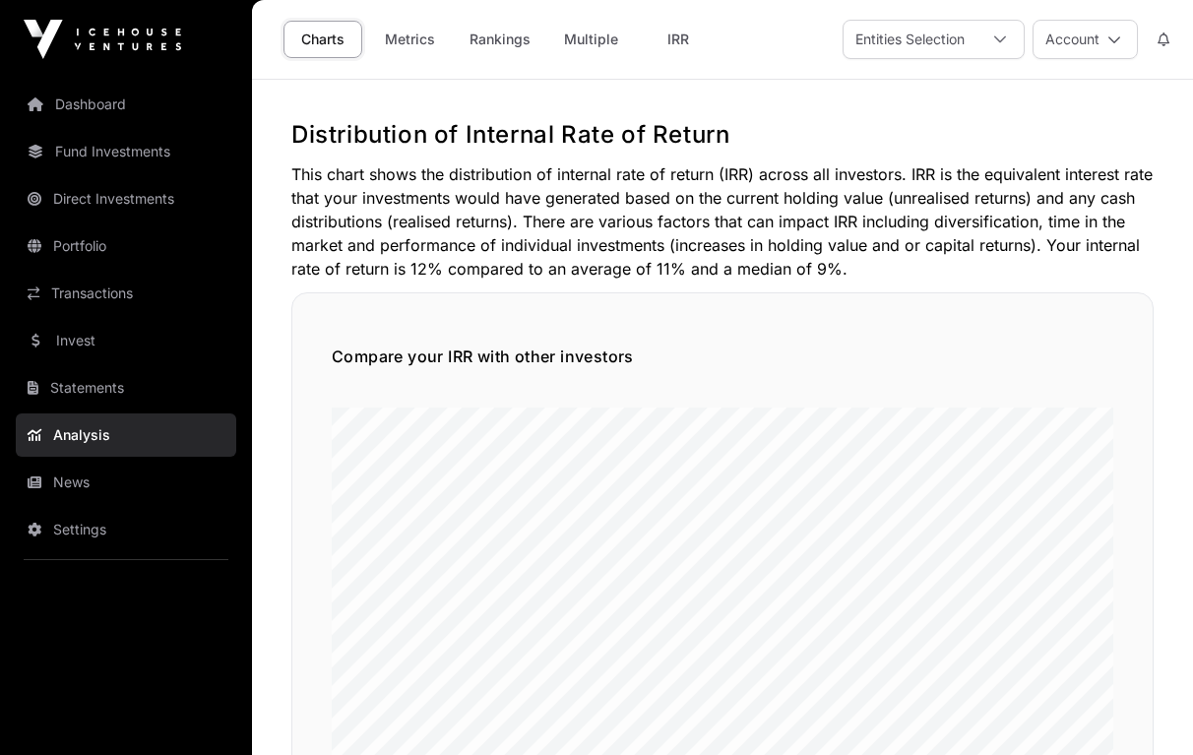
click at [114, 240] on link "Portfolio" at bounding box center [126, 245] width 220 height 43
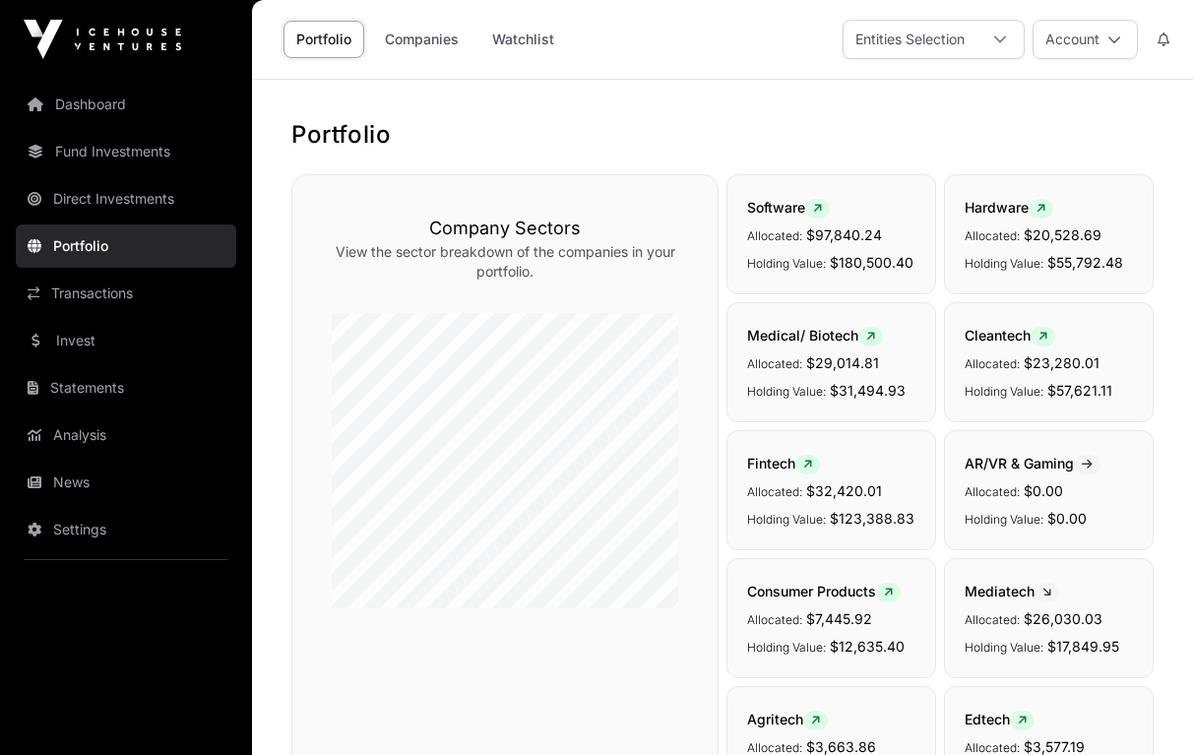
click at [178, 194] on link "Direct Investments" at bounding box center [126, 198] width 220 height 43
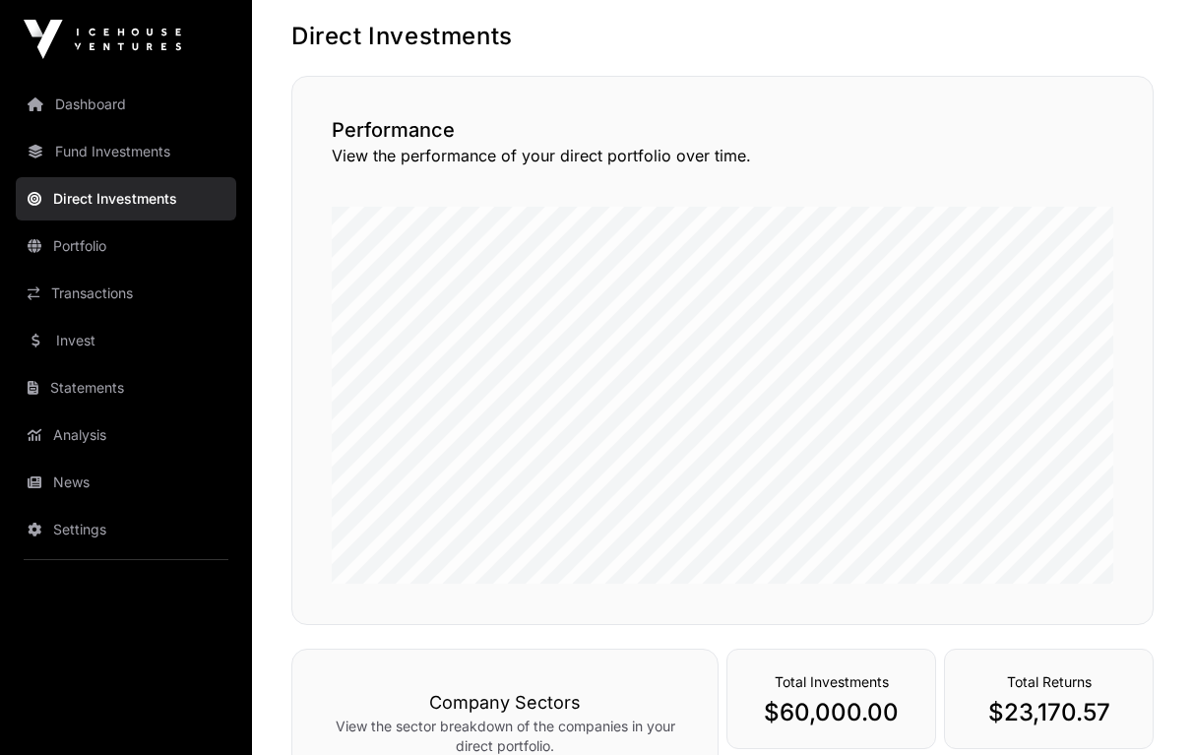
scroll to position [97, 0]
click at [131, 152] on link "Fund Investments" at bounding box center [126, 151] width 220 height 43
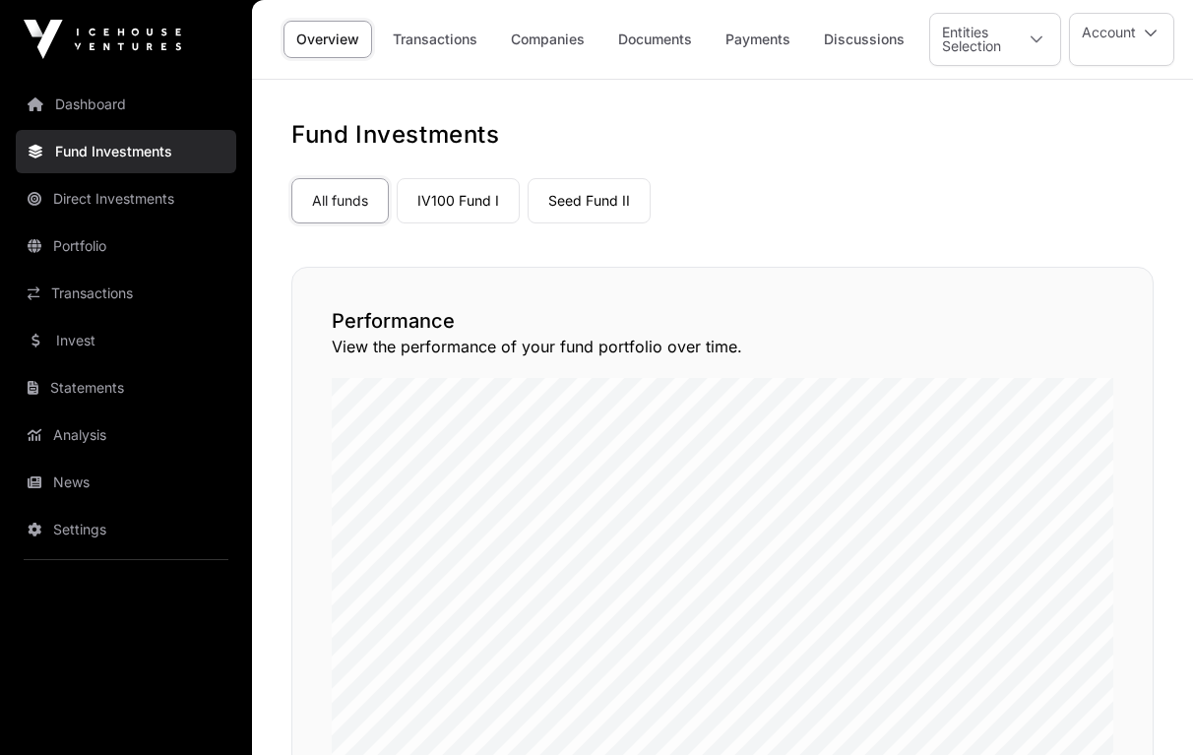
click at [105, 195] on link "Direct Investments" at bounding box center [126, 198] width 220 height 43
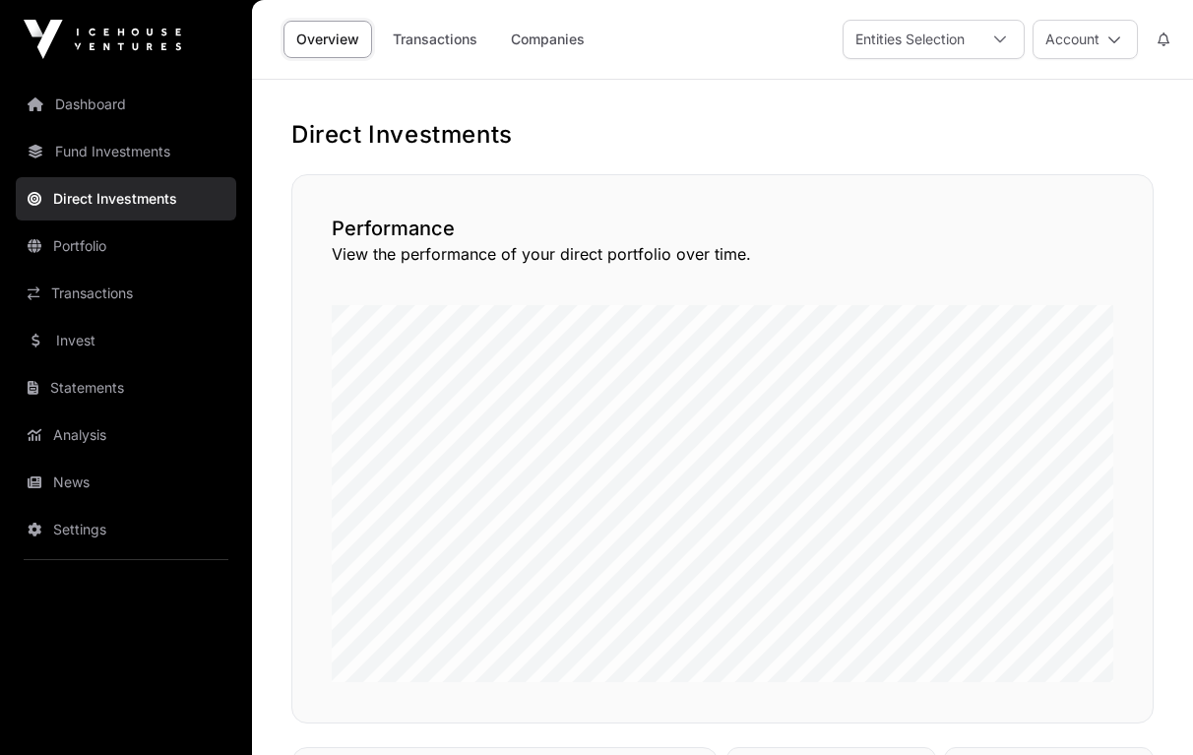
click at [86, 244] on link "Portfolio" at bounding box center [126, 245] width 220 height 43
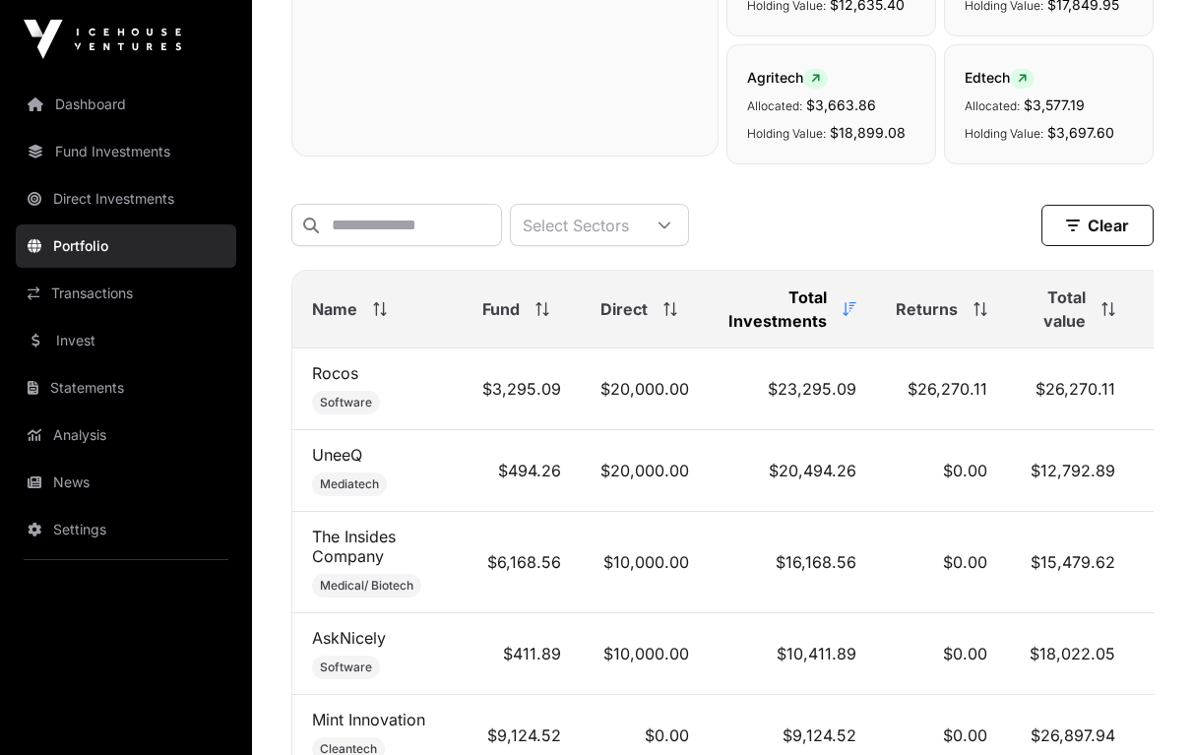
scroll to position [644, 0]
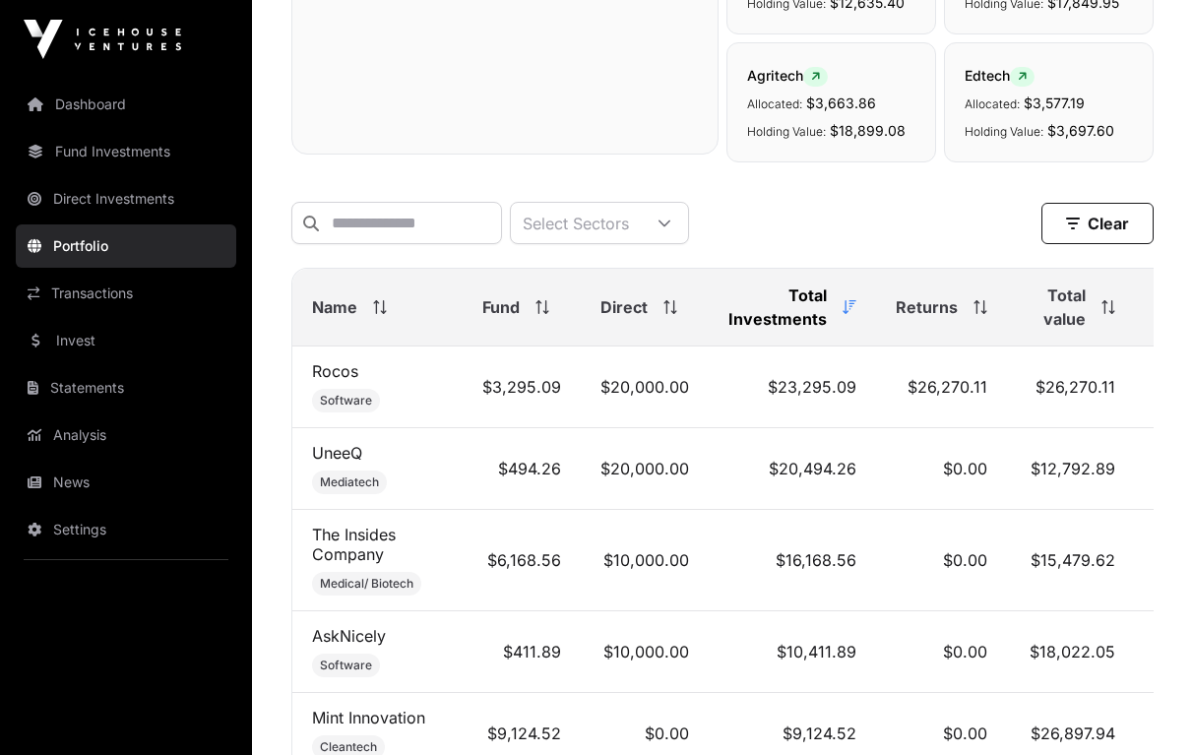
click at [906, 458] on td "$0.00" at bounding box center [941, 469] width 131 height 82
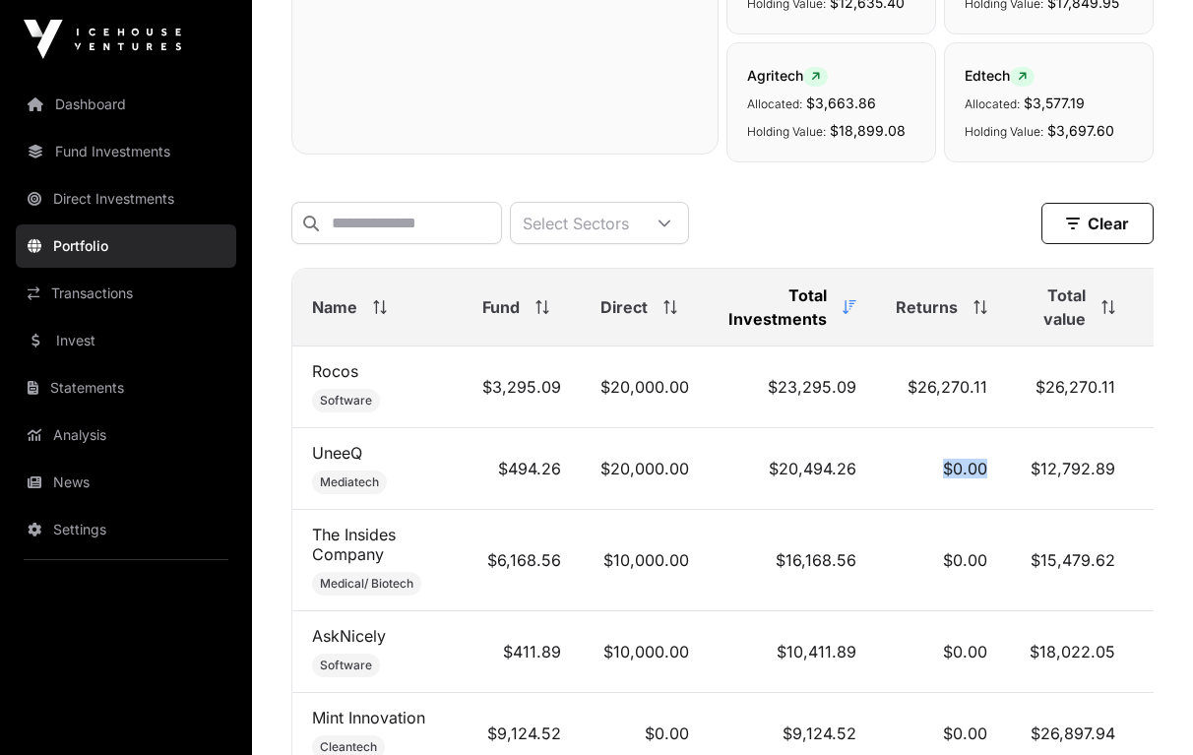
click at [906, 458] on td "$0.00" at bounding box center [941, 469] width 131 height 82
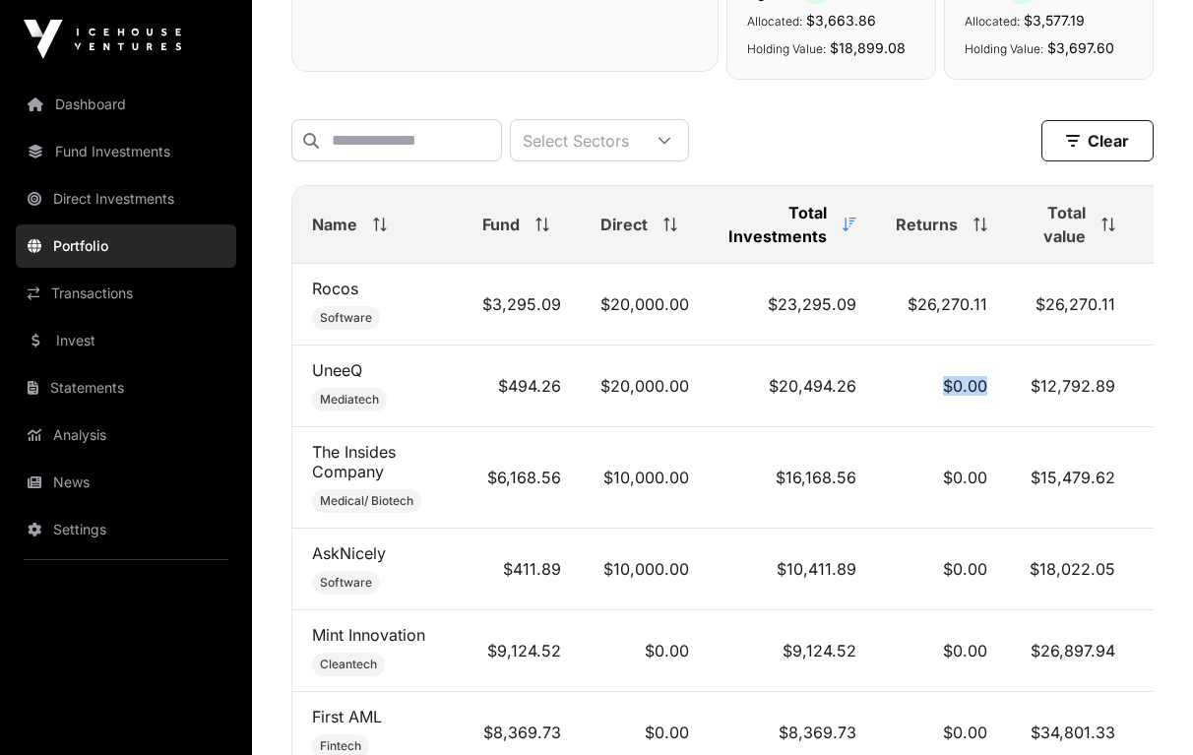
scroll to position [728, 0]
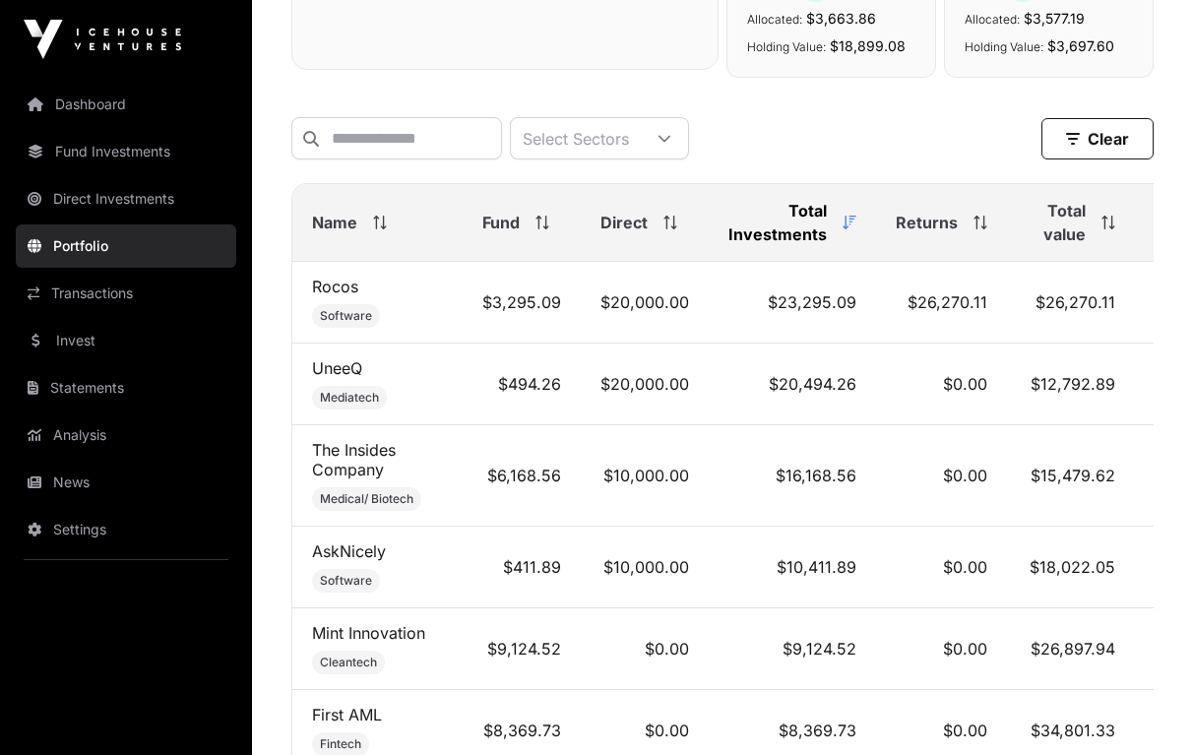
drag, startPoint x: 906, startPoint y: 458, endPoint x: 1167, endPoint y: 181, distance: 380.9
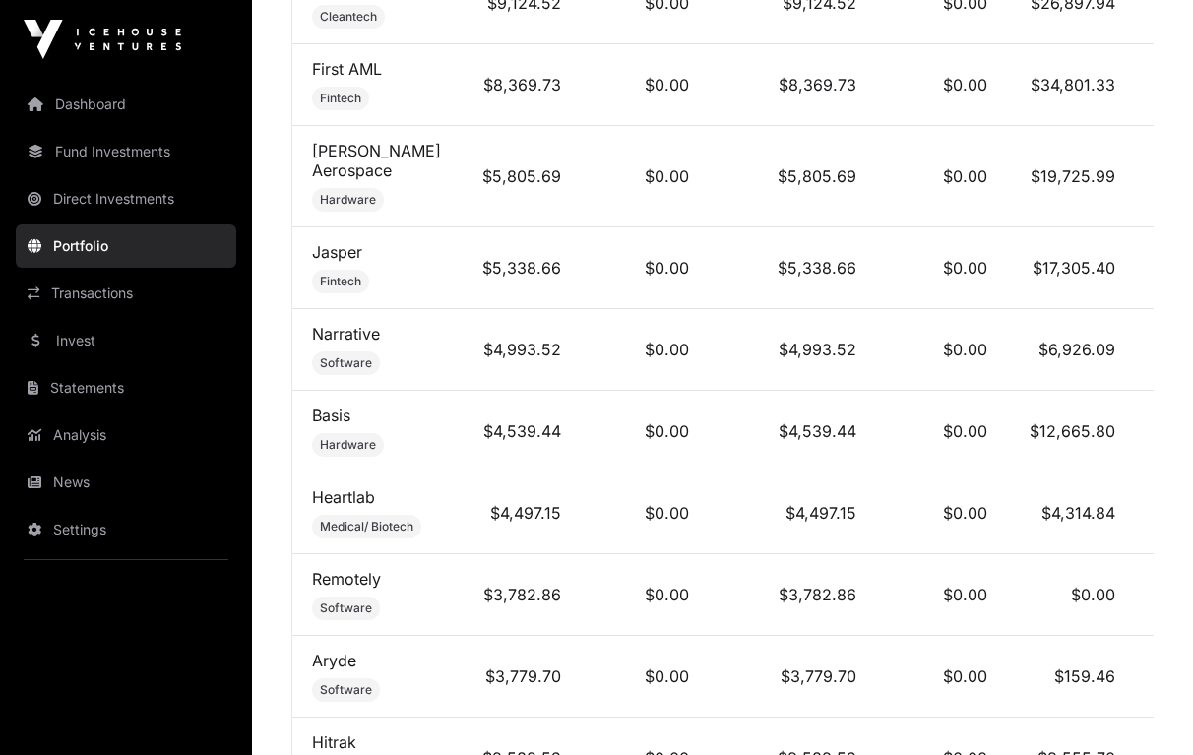
scroll to position [1373, 0]
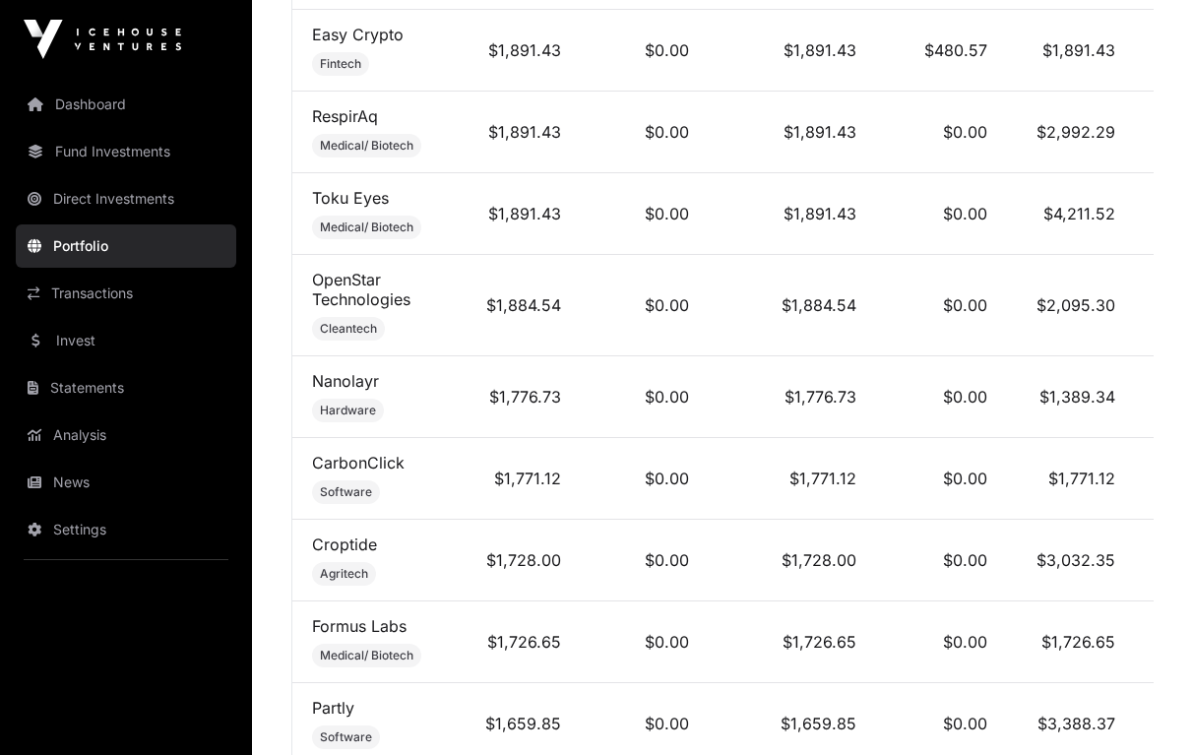
scroll to position [3551, 0]
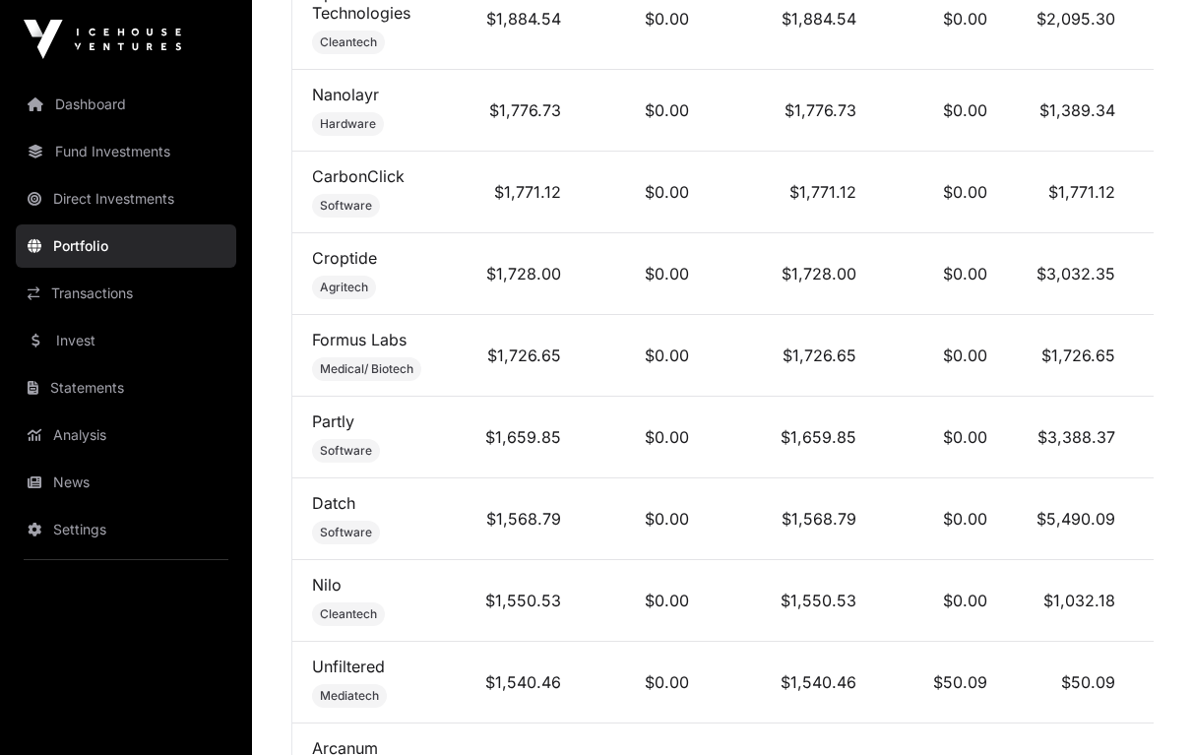
click at [85, 95] on link "Dashboard" at bounding box center [126, 104] width 220 height 43
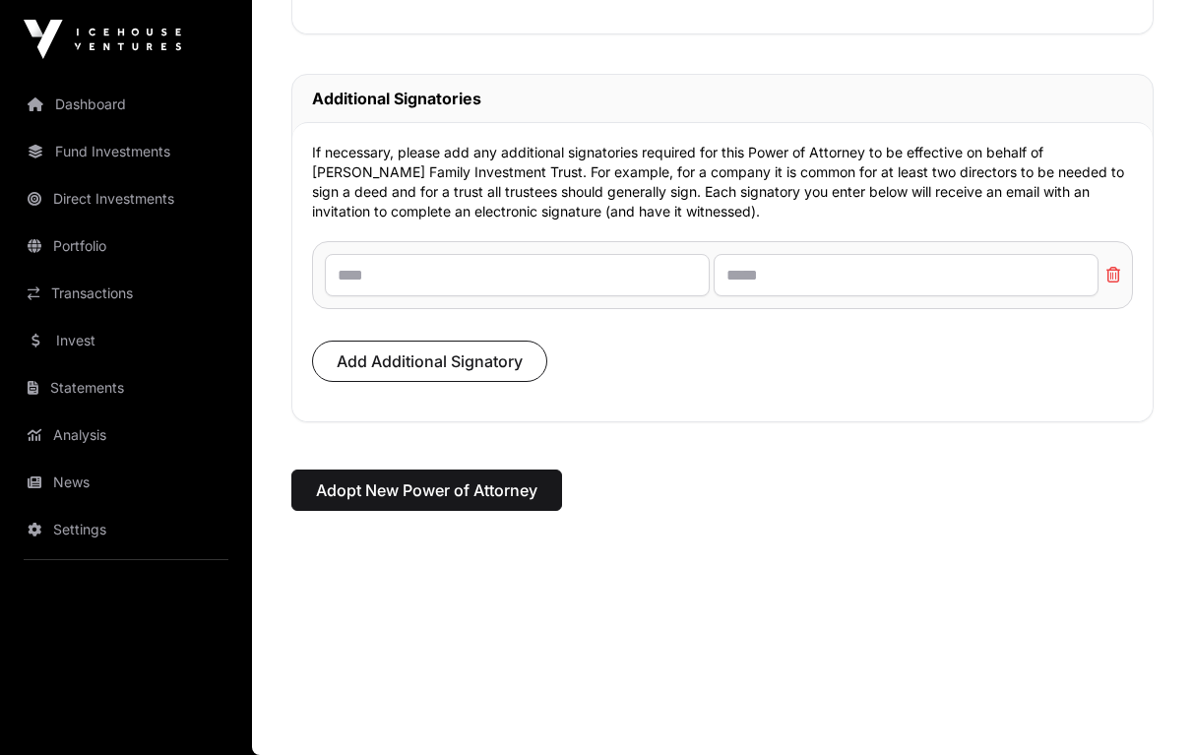
scroll to position [13912, 0]
